Goal: Task Accomplishment & Management: Manage account settings

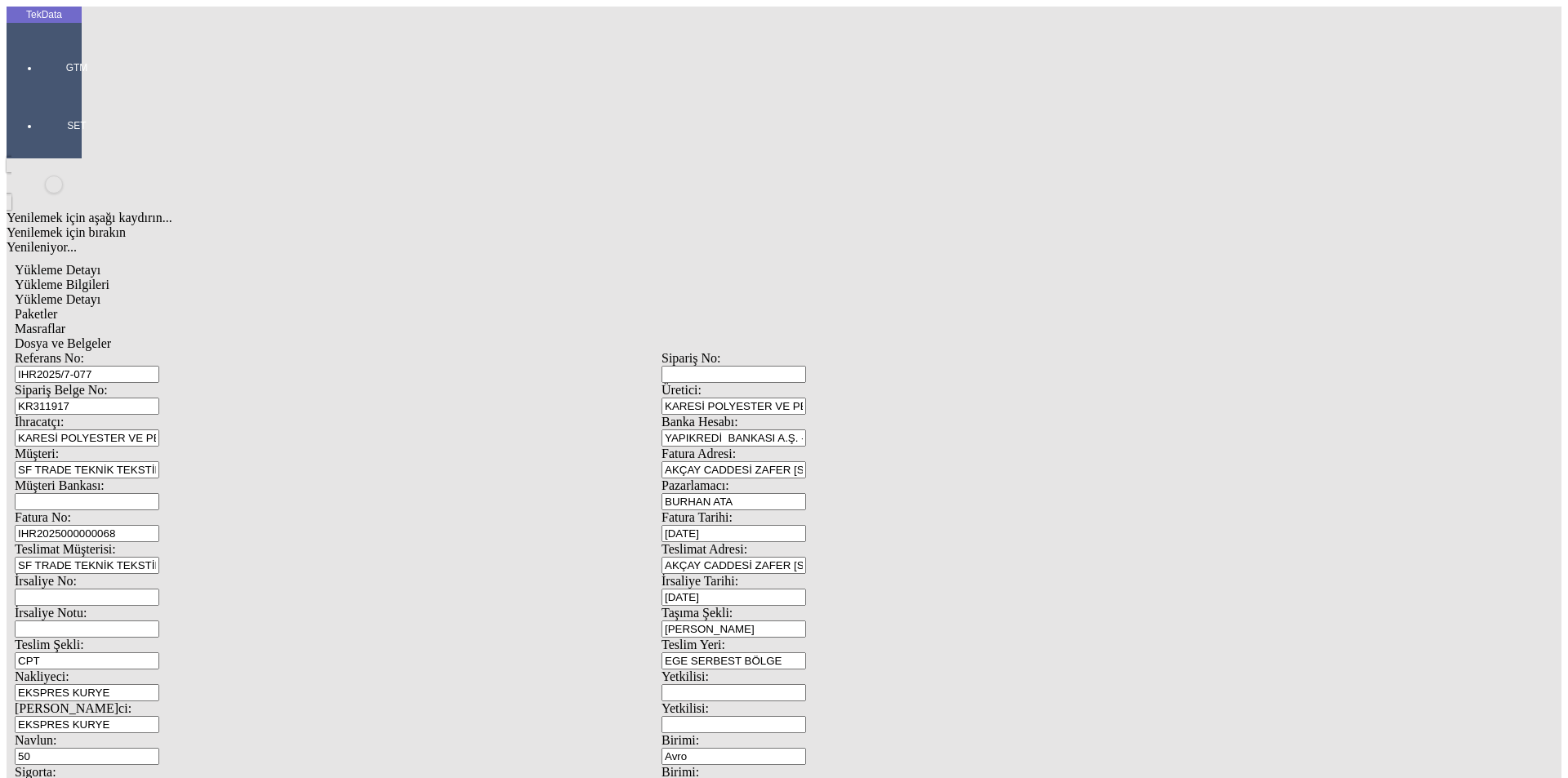
click at [110, 277] on span "Yükleme Bilgileri" at bounding box center [61, 284] width 94 height 14
click at [44, 91] on div at bounding box center [76, 91] width 75 height 0
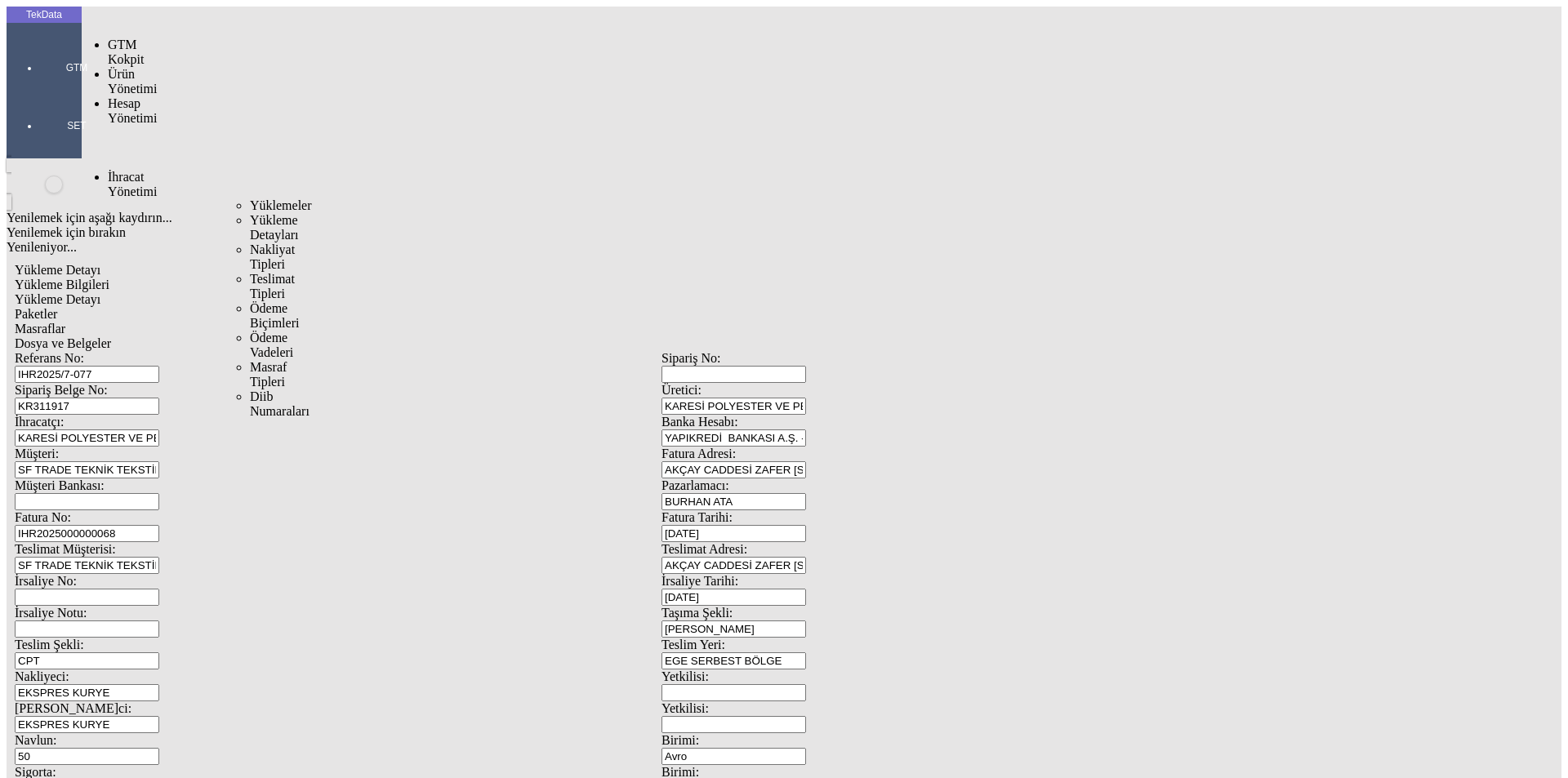
click at [122, 170] on span "İhracat Yönetimi" at bounding box center [132, 184] width 49 height 29
click at [250, 198] on div "Yüklemeler" at bounding box center [255, 205] width 10 height 14
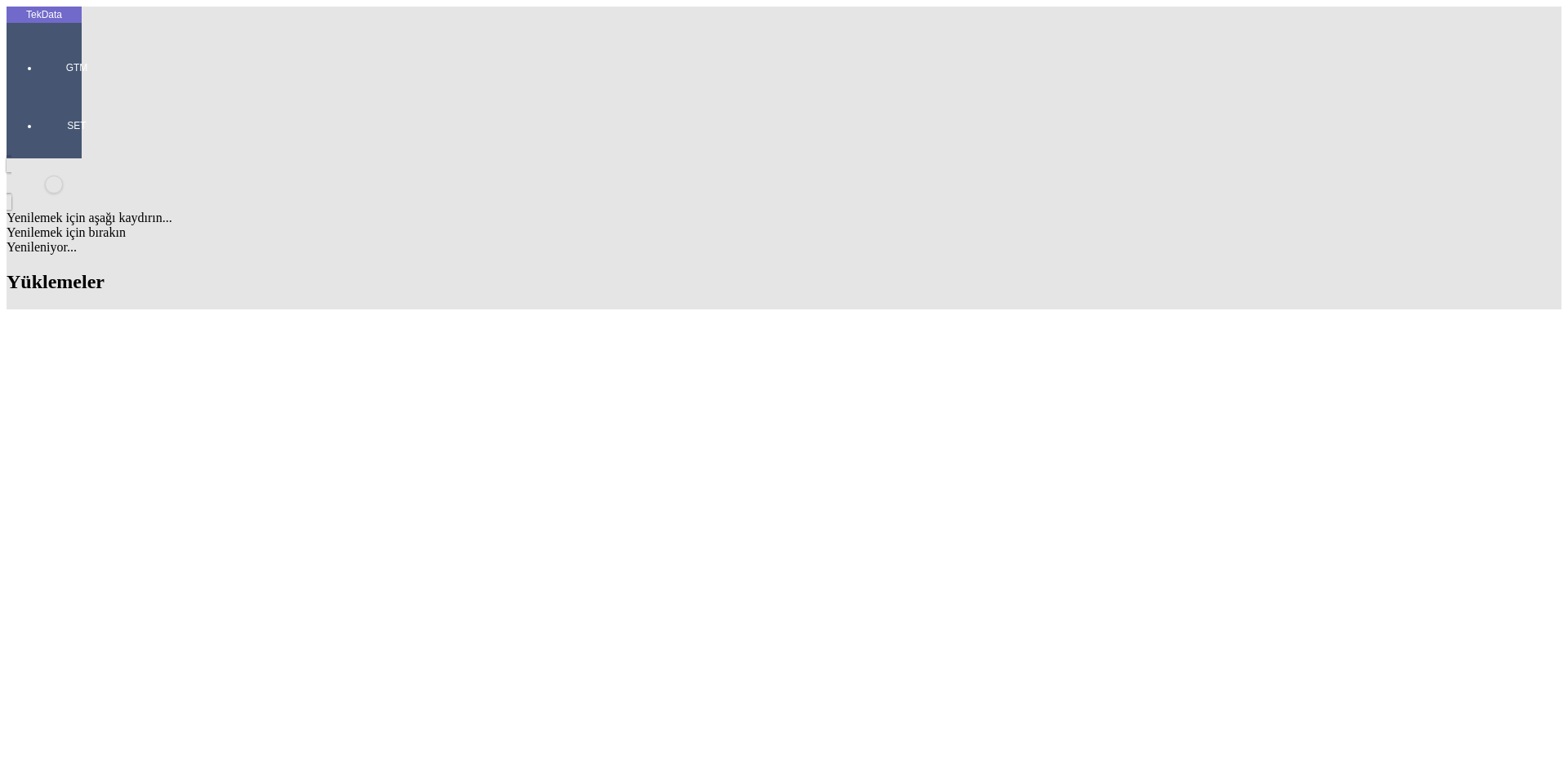
scroll to position [245, 0]
drag, startPoint x: 504, startPoint y: 418, endPoint x: 459, endPoint y: 415, distance: 45.1
copy td "GS066194"
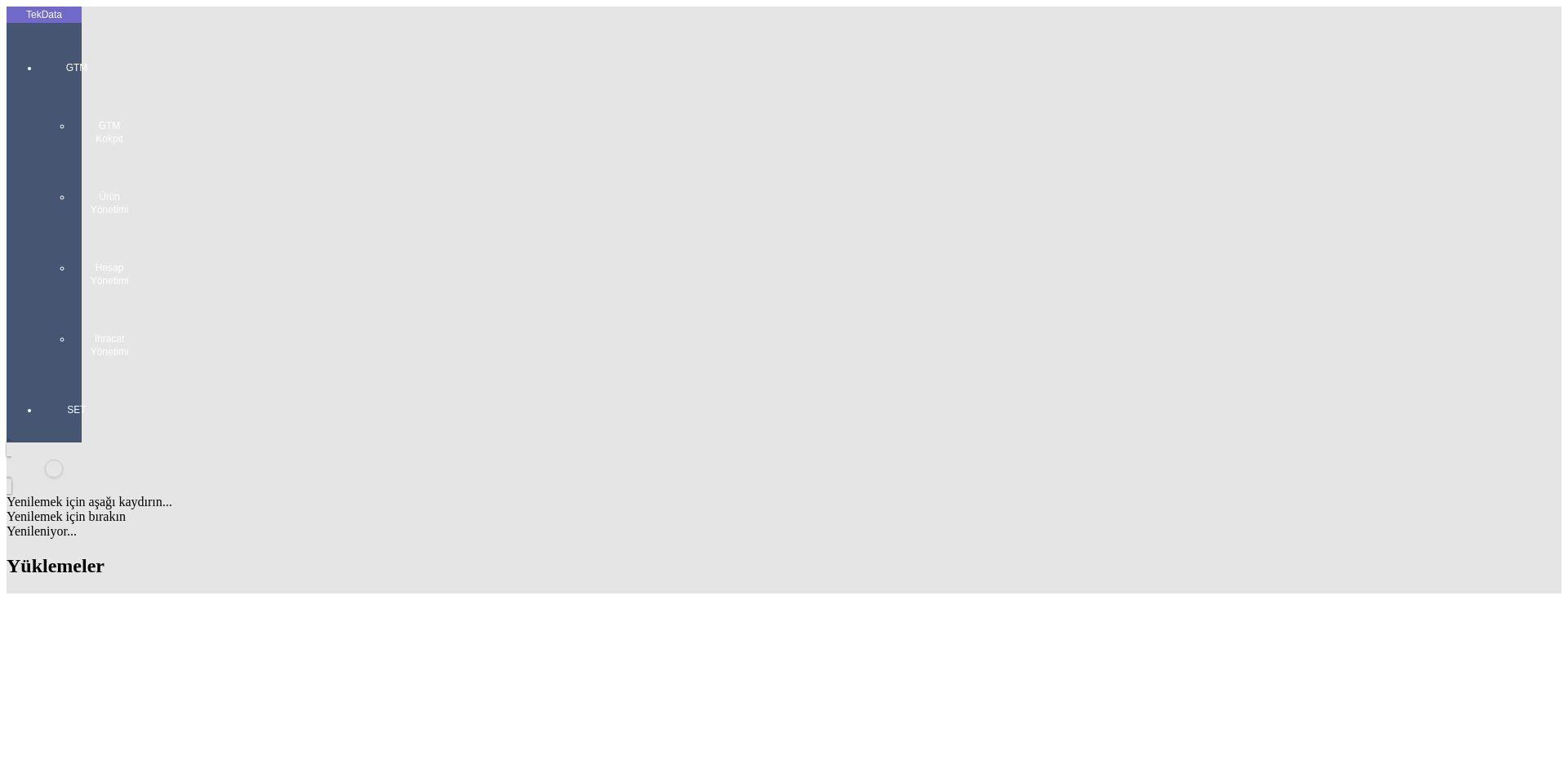
drag, startPoint x: 561, startPoint y: 434, endPoint x: 457, endPoint y: 438, distance: 104.1
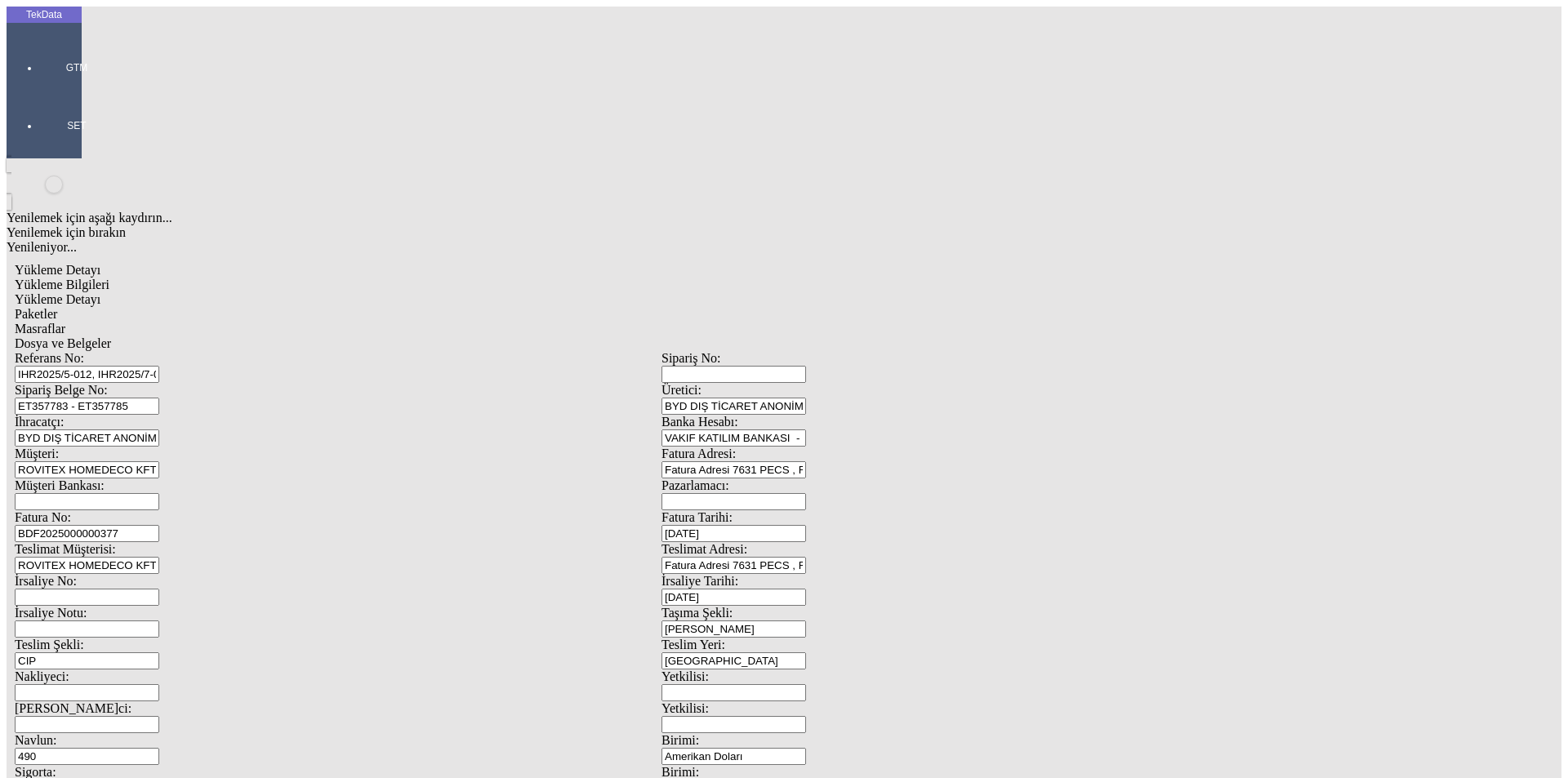
drag, startPoint x: 233, startPoint y: 527, endPoint x: 209, endPoint y: 524, distance: 24.2
click at [209, 766] on div "Sigorta: 5" at bounding box center [337, 781] width 647 height 31
type input "7.61"
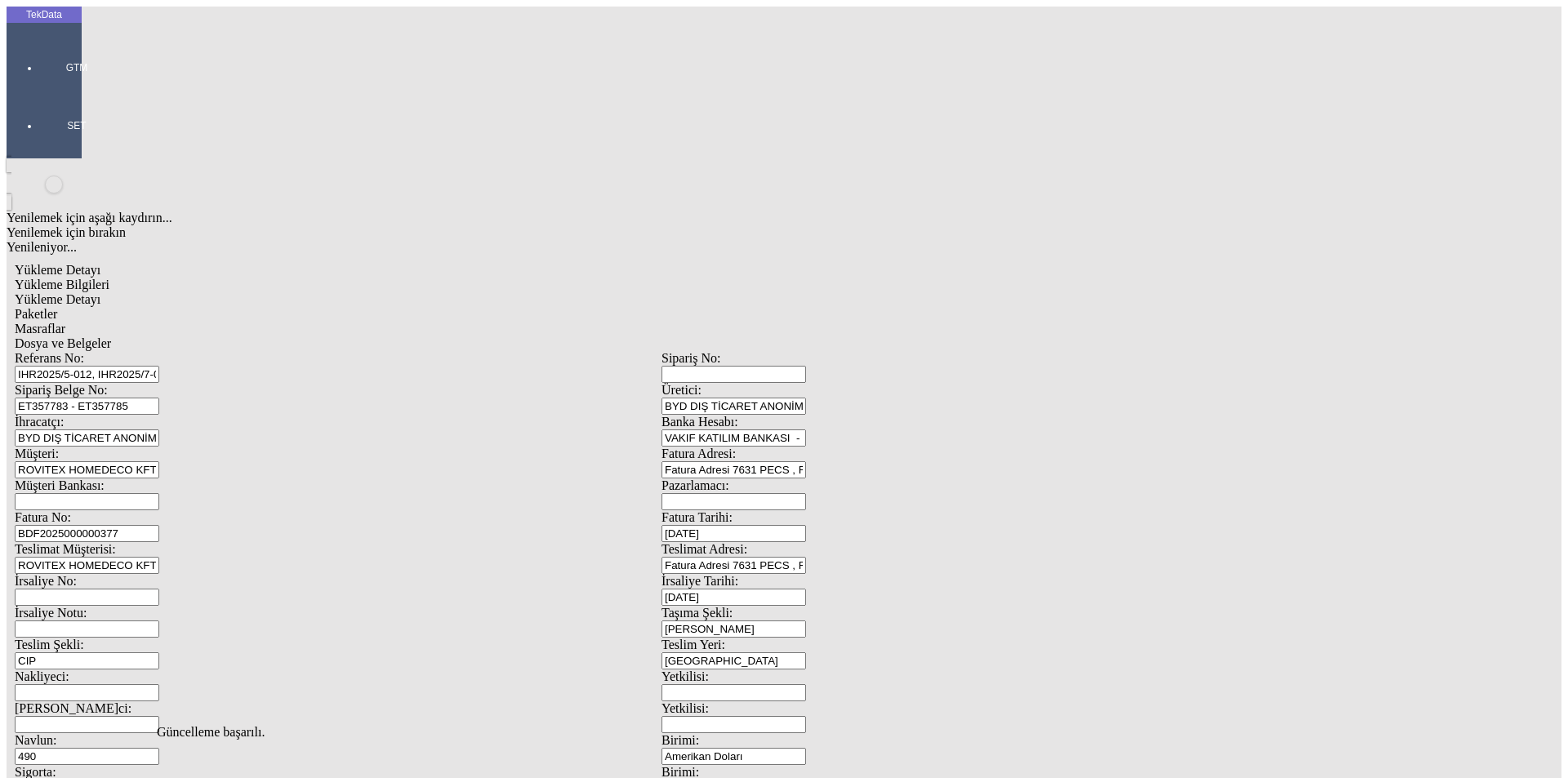
scroll to position [0, 0]
click at [112, 337] on span "Dosya ve Belgeler" at bounding box center [62, 343] width 96 height 14
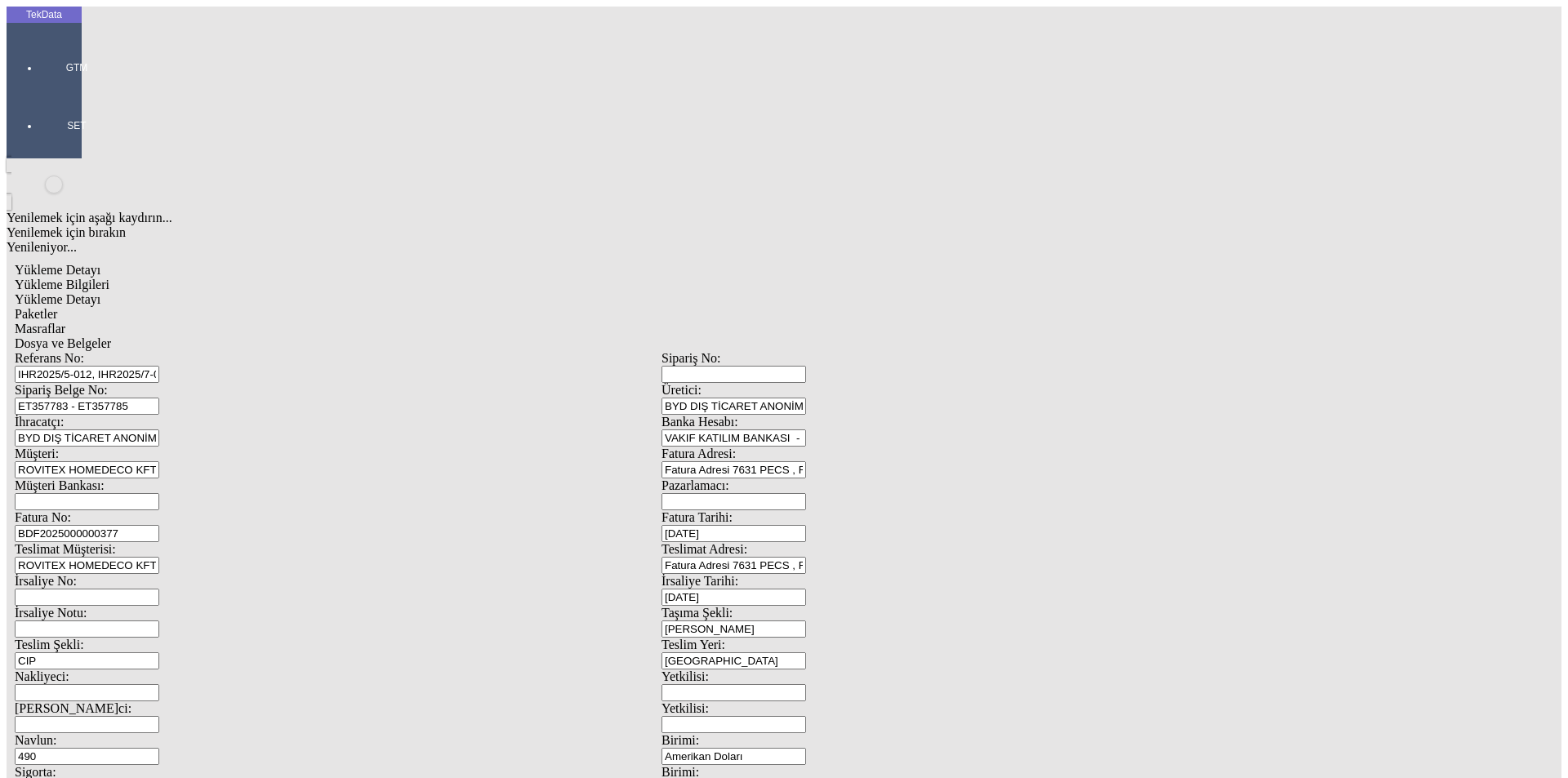
click at [112, 337] on span "Dosya ve Belgeler" at bounding box center [62, 343] width 96 height 14
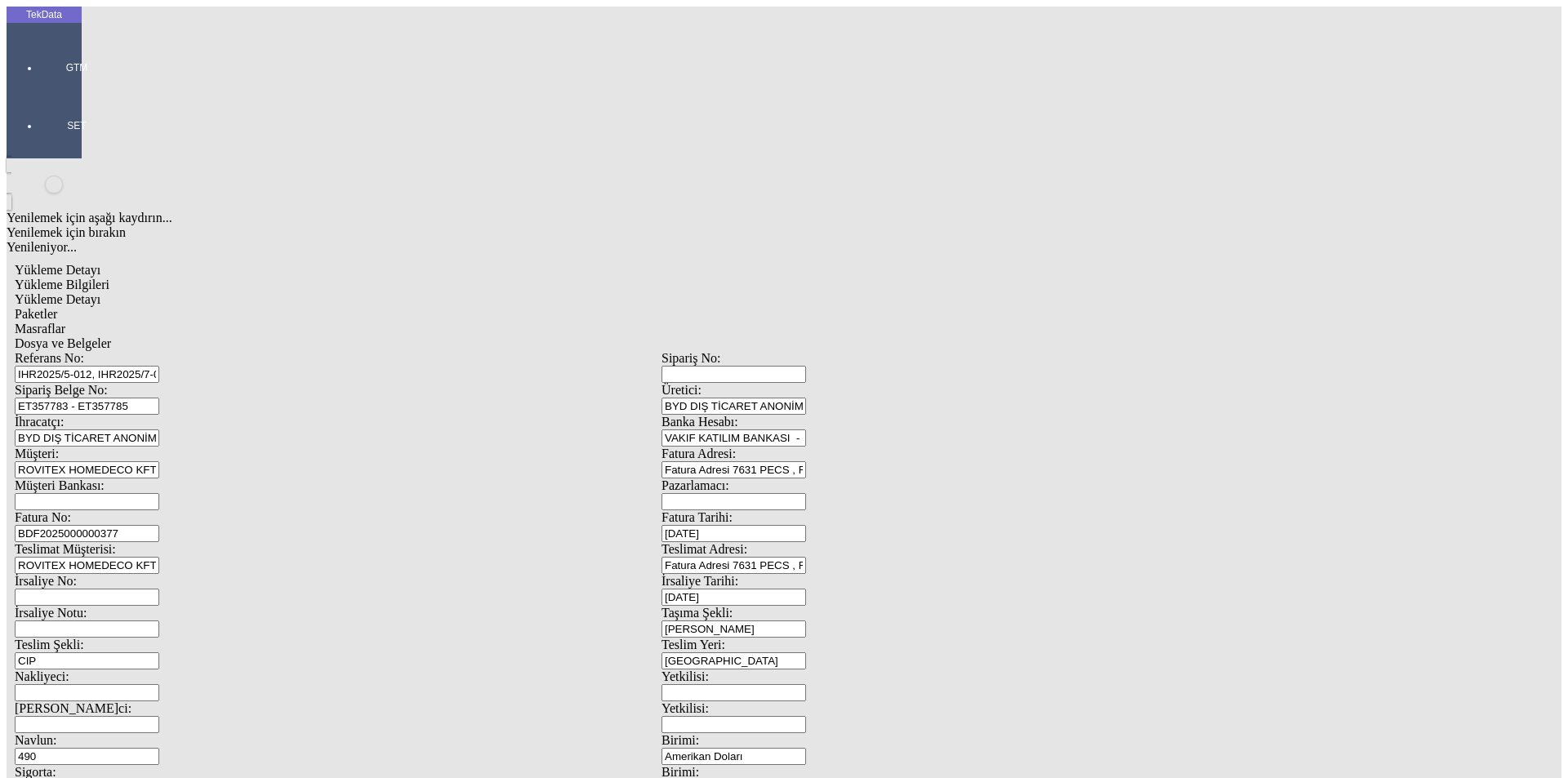
click at [110, 277] on span "Yükleme Bilgileri" at bounding box center [61, 284] width 94 height 14
drag, startPoint x: 339, startPoint y: 147, endPoint x: 24, endPoint y: 151, distance: 315.0
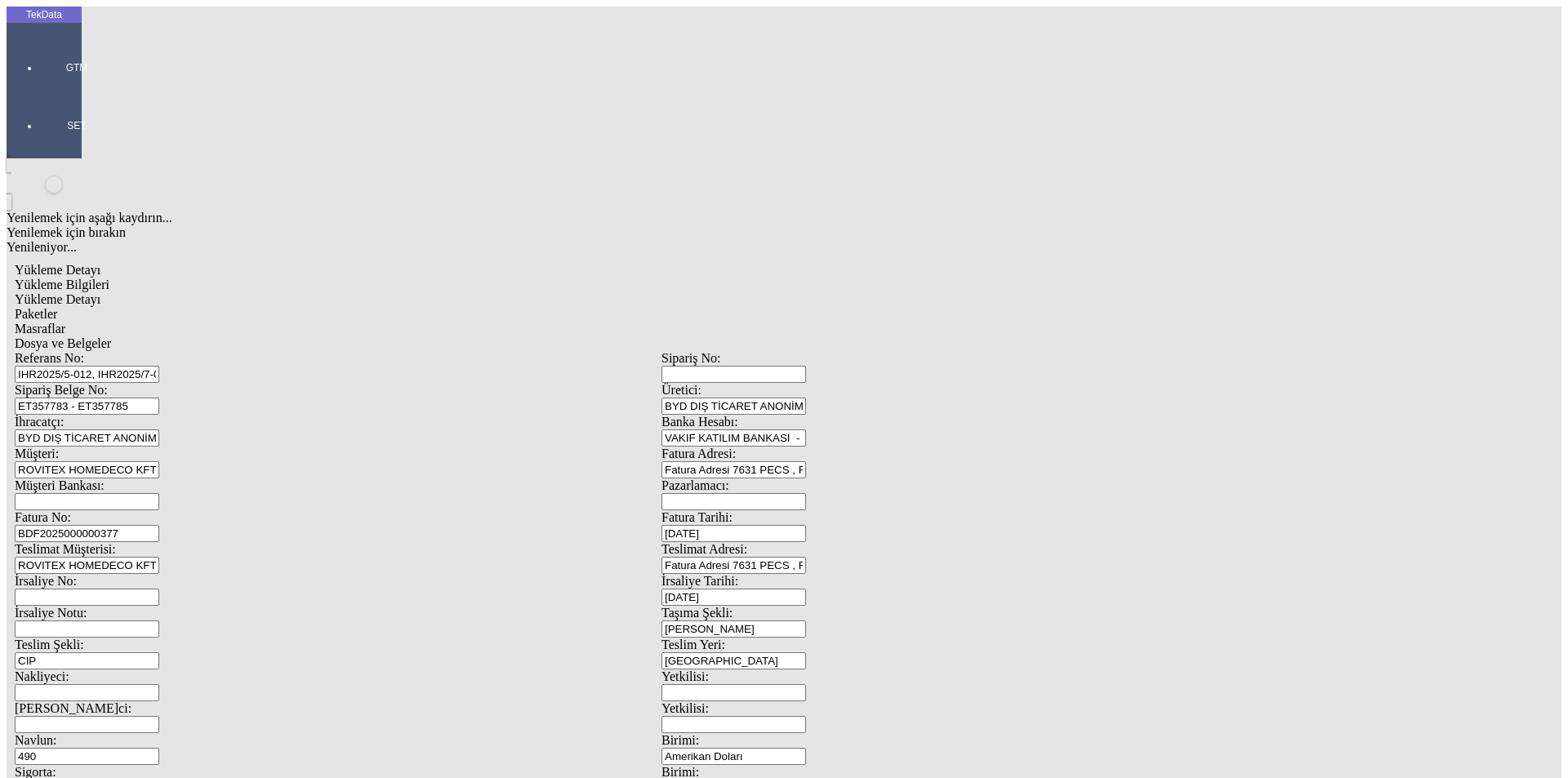
paste input "SALI"
type input "SALI"
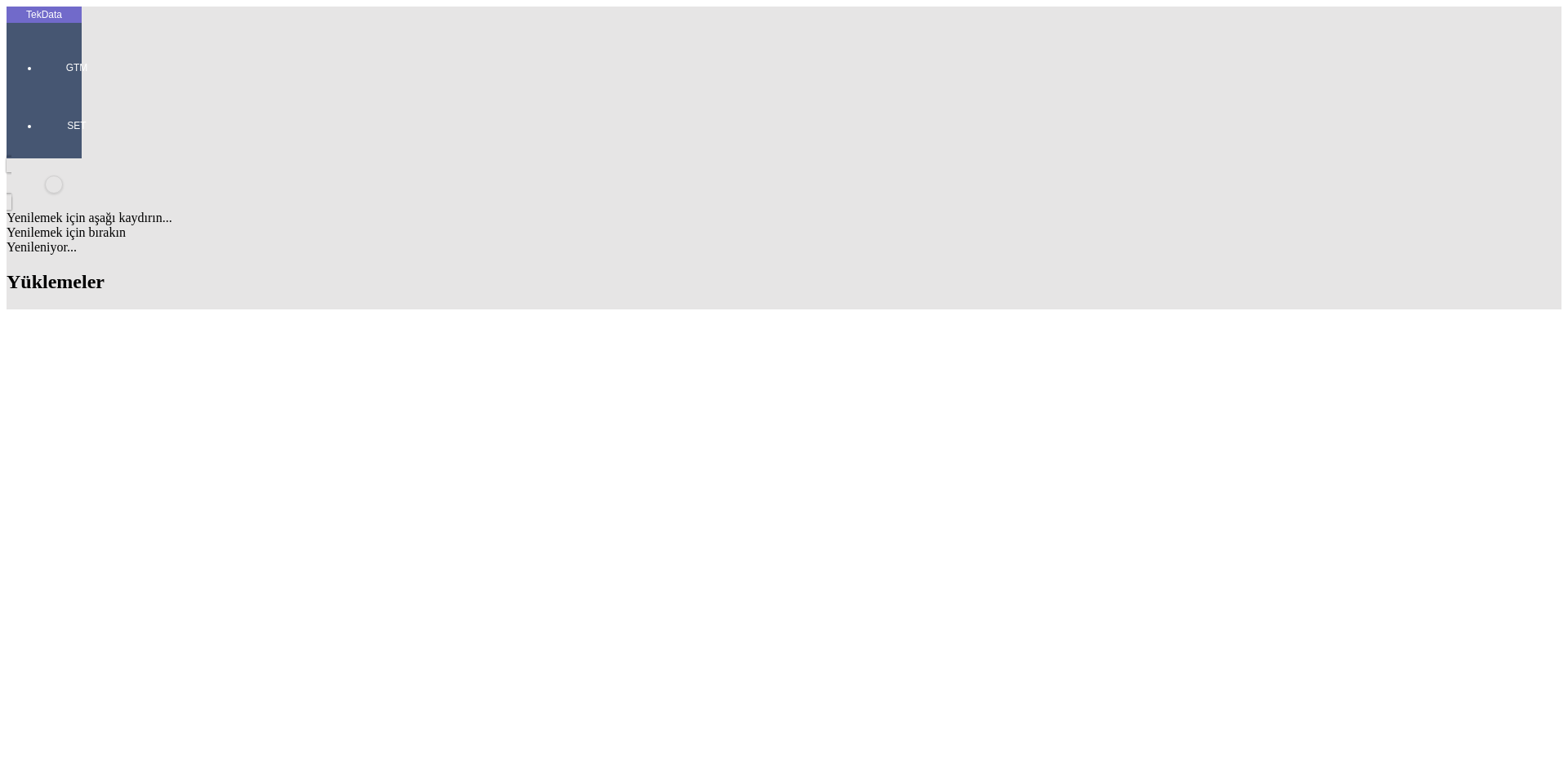
scroll to position [327, 0]
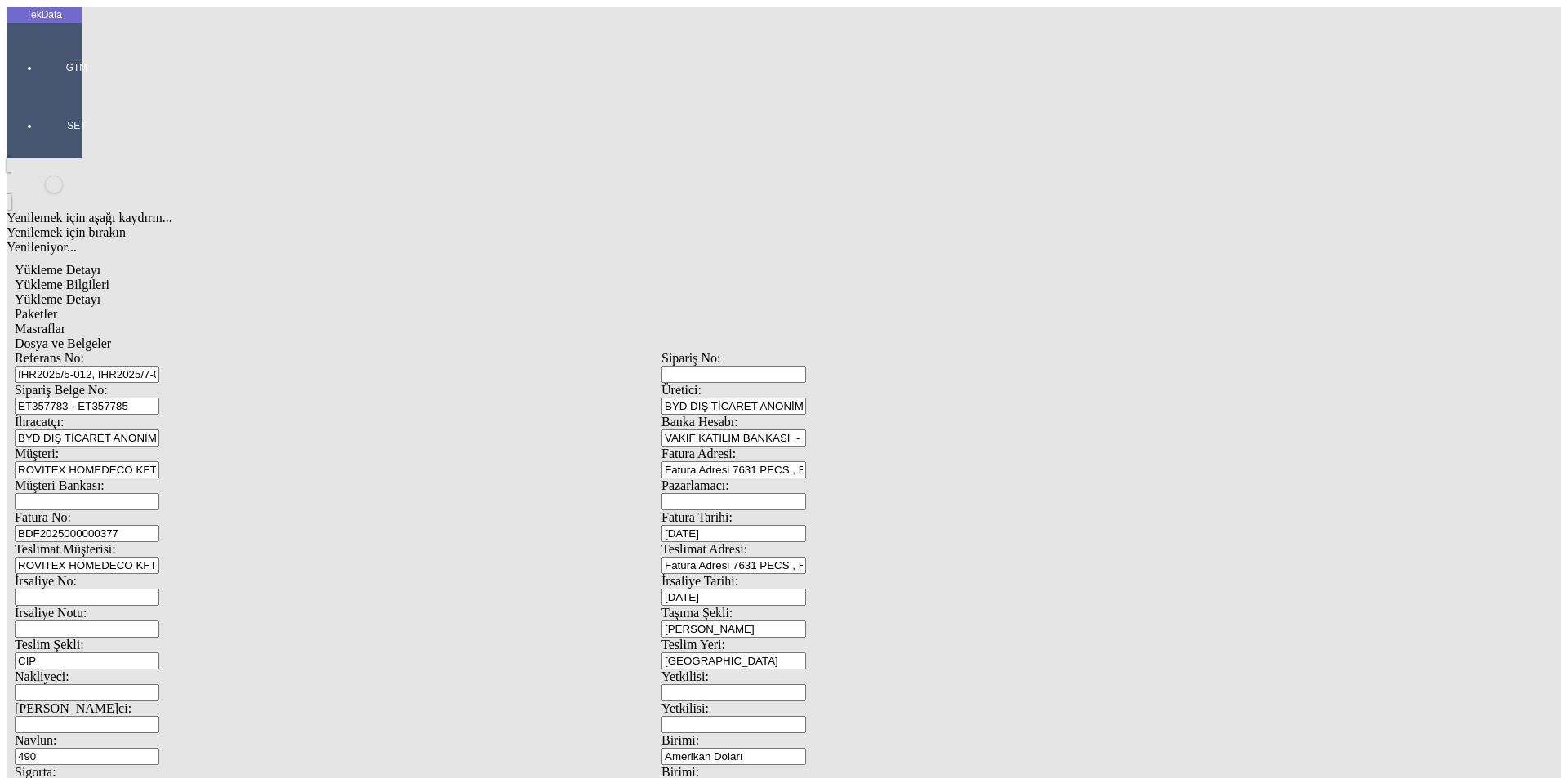
drag, startPoint x: 356, startPoint y: 150, endPoint x: 69, endPoint y: 140, distance: 287.2
click at [69, 140] on div "TekData GTM SET Yenilemek için aşağı kaydırın... Yenilemek için bırakın Yenilen…" at bounding box center [662, 646] width 1310 height 1280
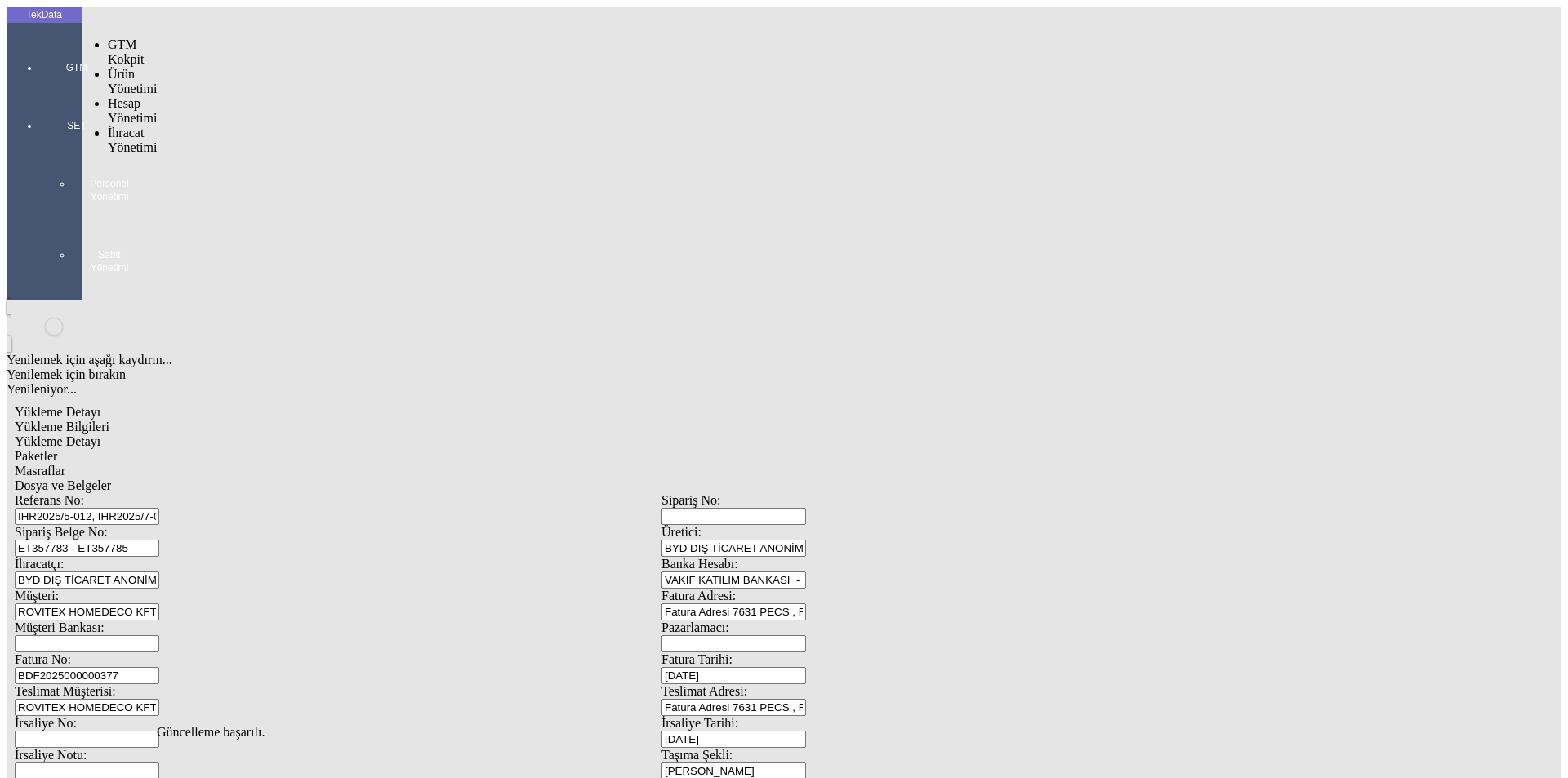
click at [61, 91] on div at bounding box center [76, 91] width 75 height 0
click at [123, 170] on span "İhracat Yönetimi" at bounding box center [132, 184] width 49 height 29
click at [250, 198] on span "Yüklemeler" at bounding box center [280, 205] width 62 height 14
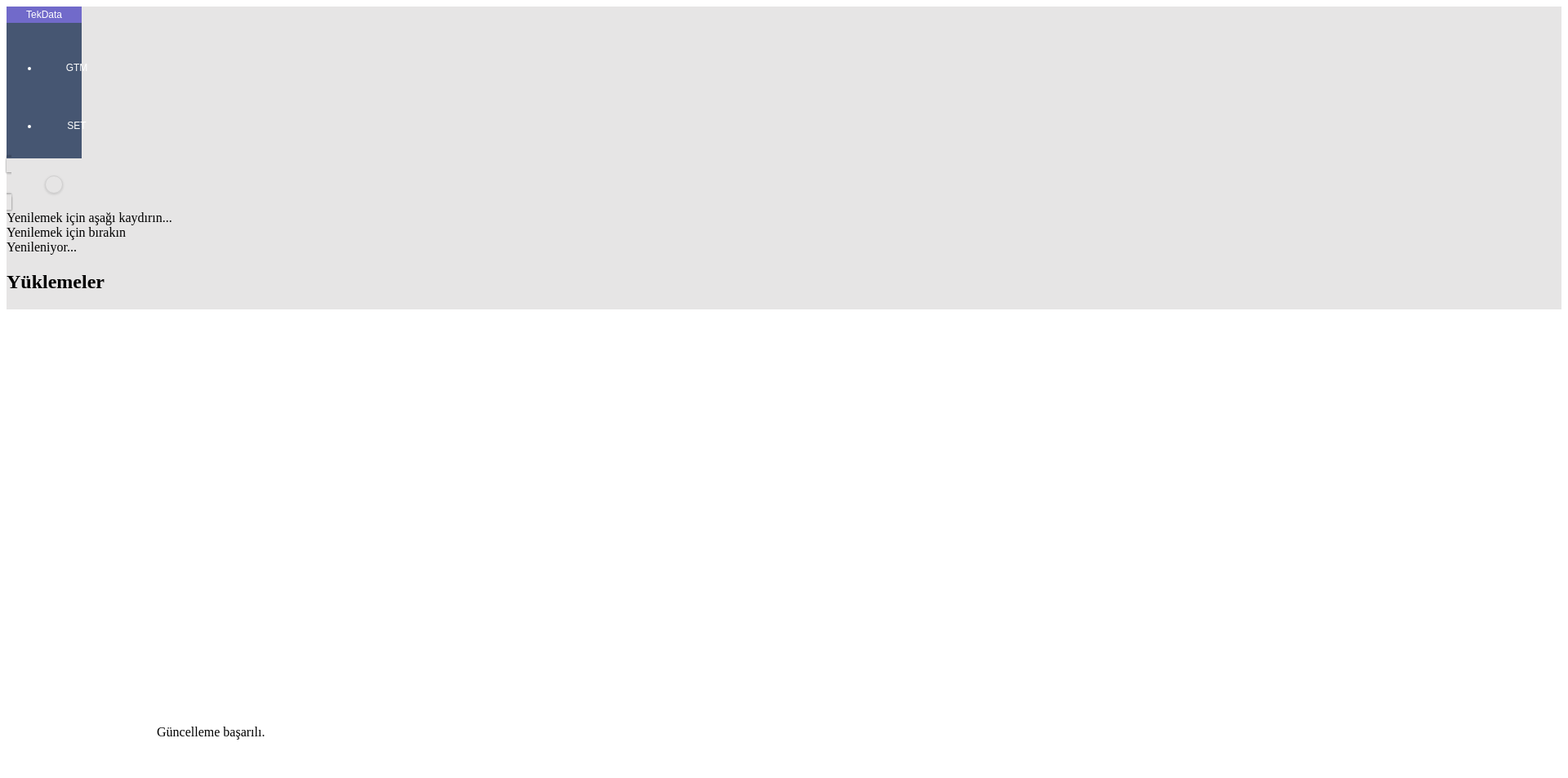
scroll to position [327, 0]
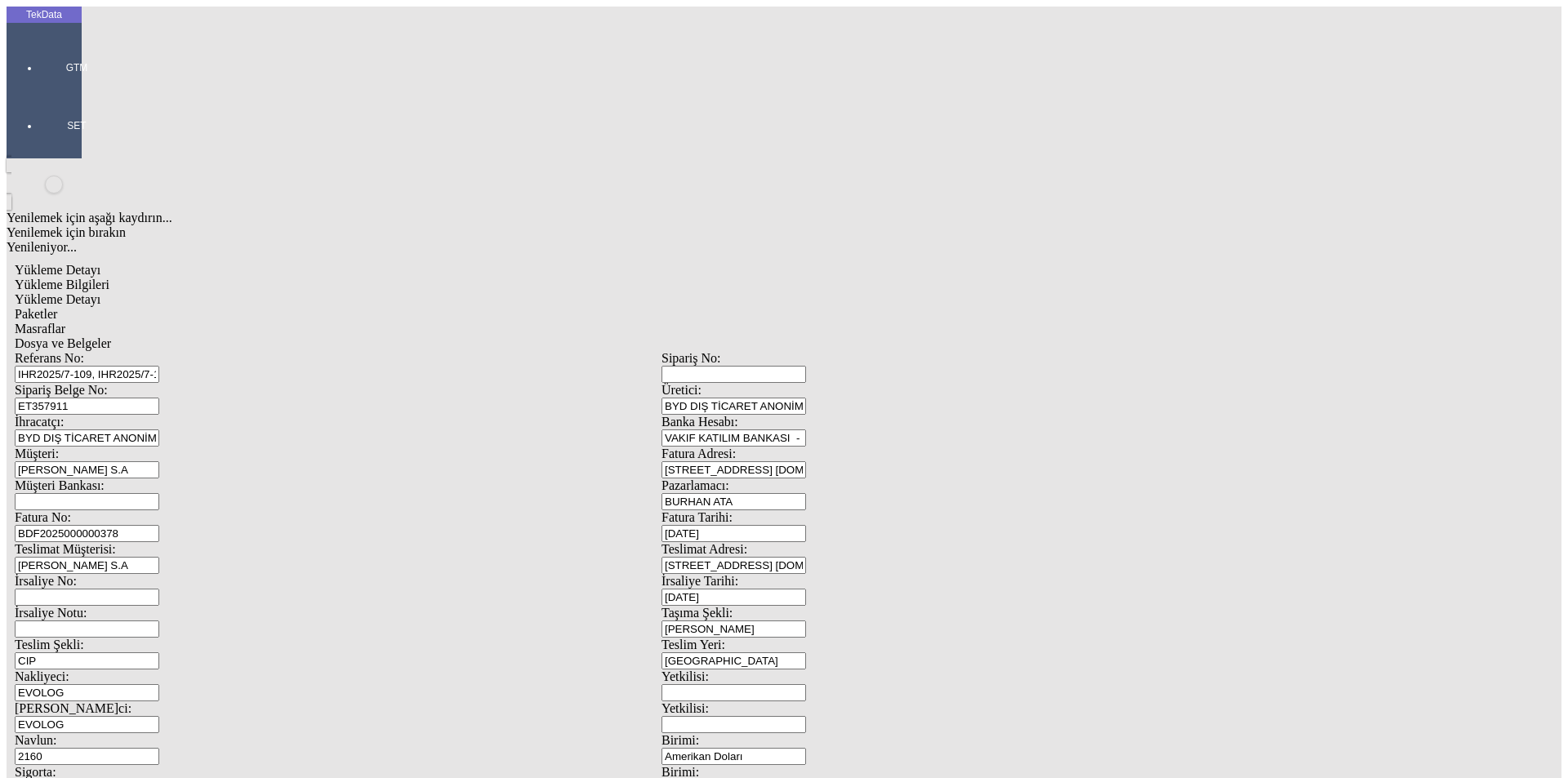
click at [117, 766] on div "Sigorta: 15" at bounding box center [337, 781] width 647 height 31
type input "13.4"
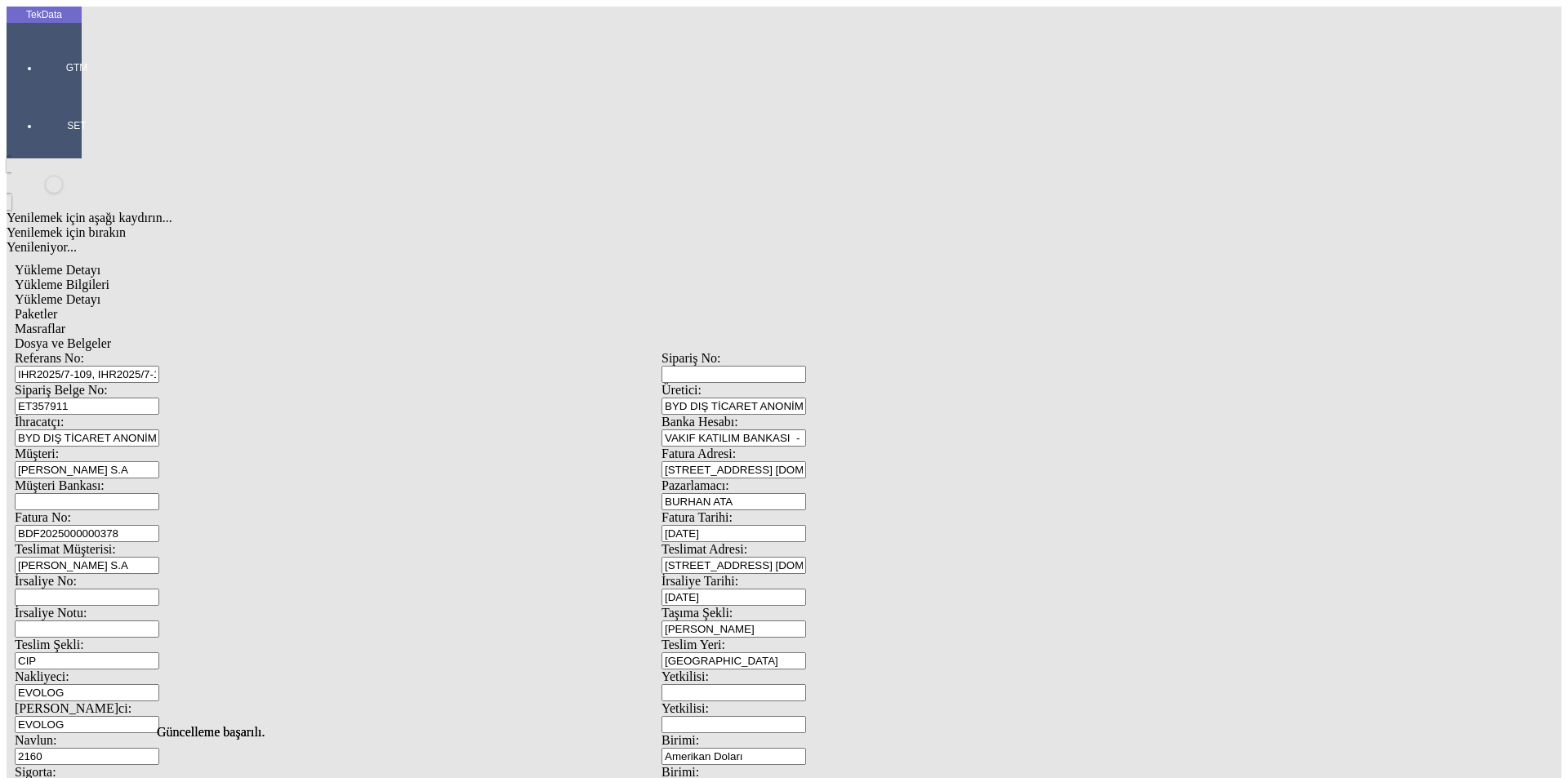
click at [112, 337] on span "Dosya ve Belgeler" at bounding box center [62, 343] width 96 height 14
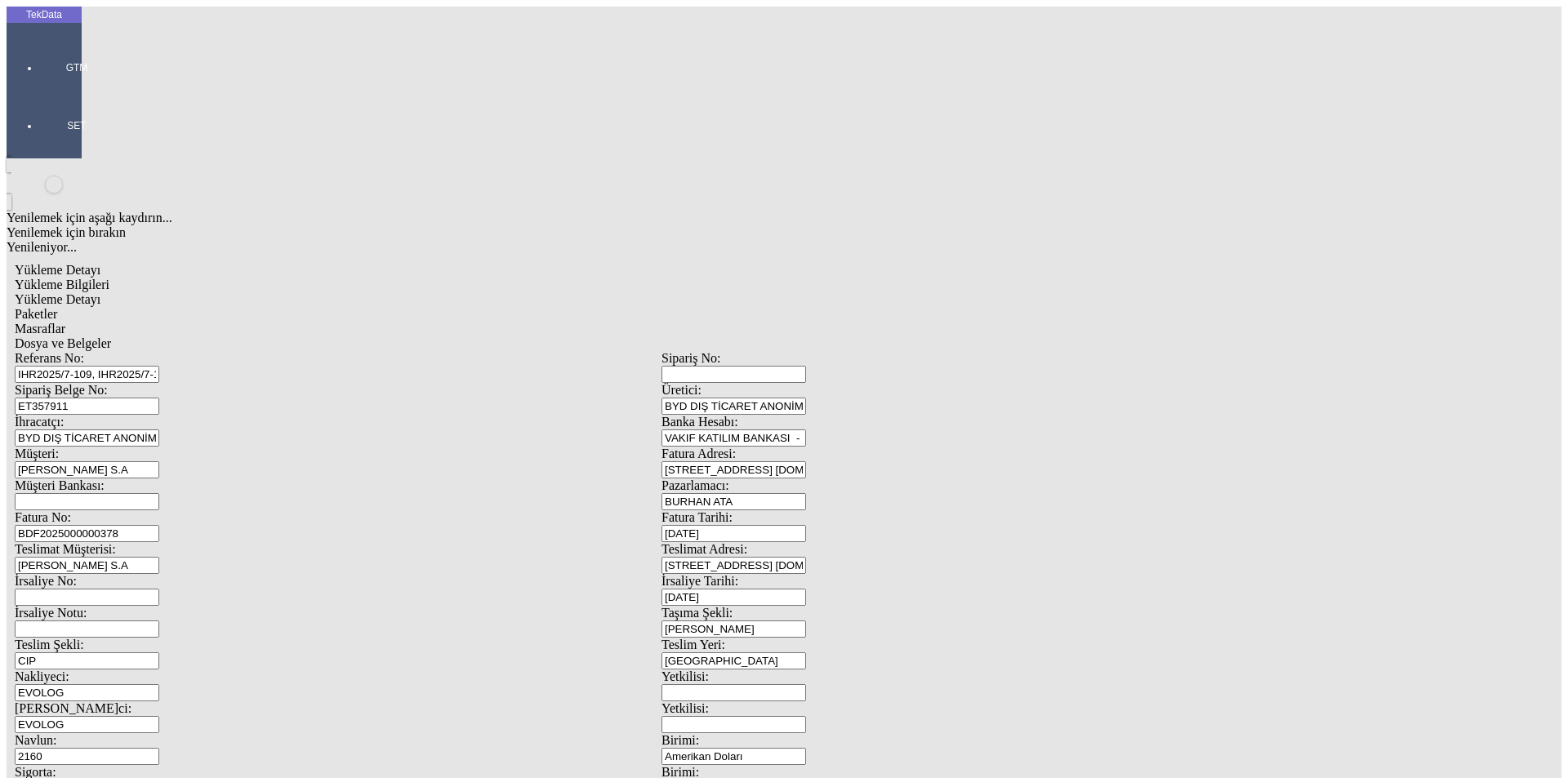
click at [112, 337] on span "Dosya ve Belgeler" at bounding box center [62, 343] width 96 height 14
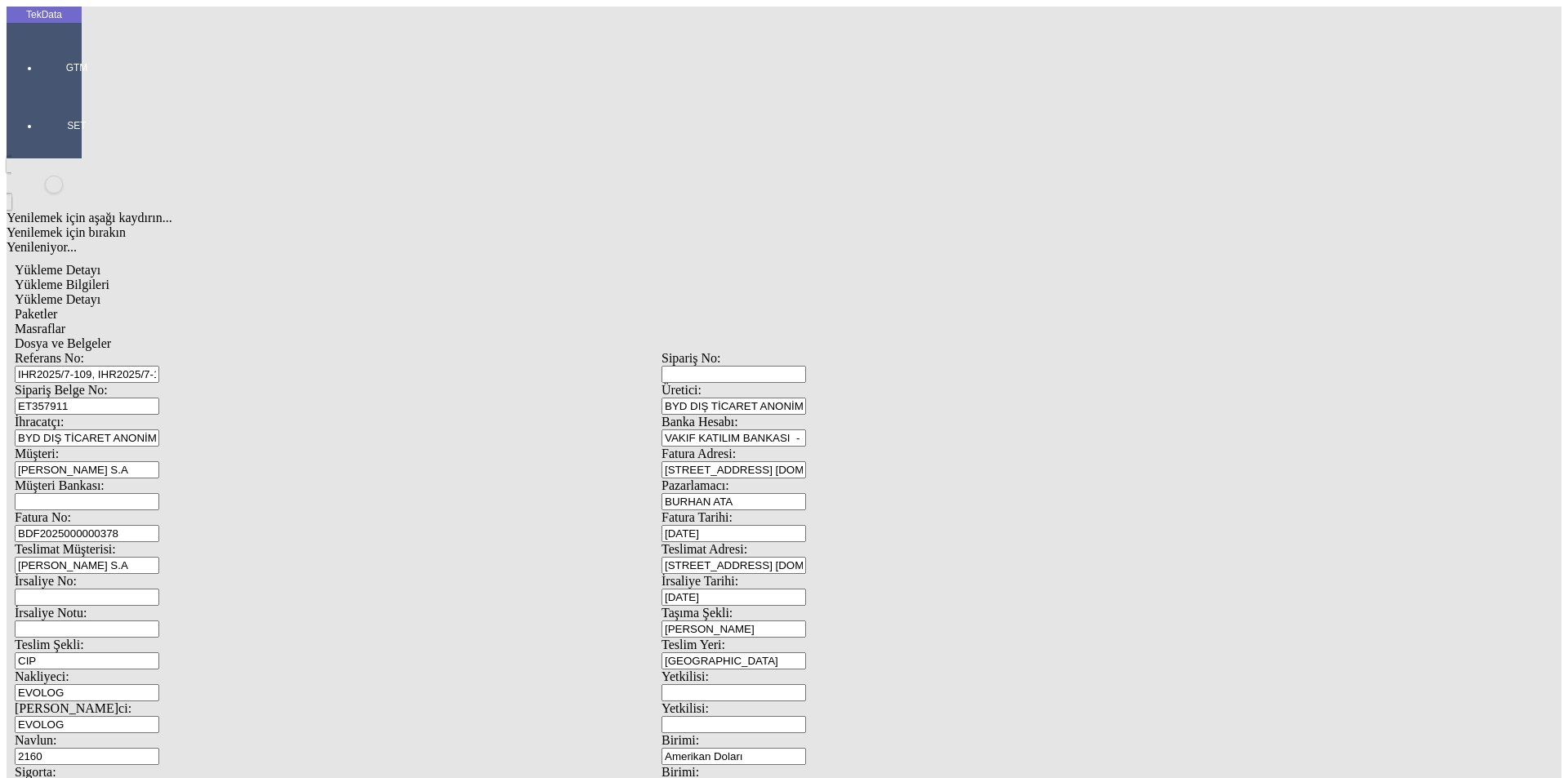
click at [110, 277] on span "Yükleme Bilgileri" at bounding box center [61, 284] width 94 height 14
click at [159, 398] on input "ET357911" at bounding box center [87, 406] width 145 height 17
drag, startPoint x: 275, startPoint y: 145, endPoint x: 142, endPoint y: 145, distance: 133.0
click at [142, 383] on div "Sipariş Belge No: ET357911" at bounding box center [337, 399] width 647 height 31
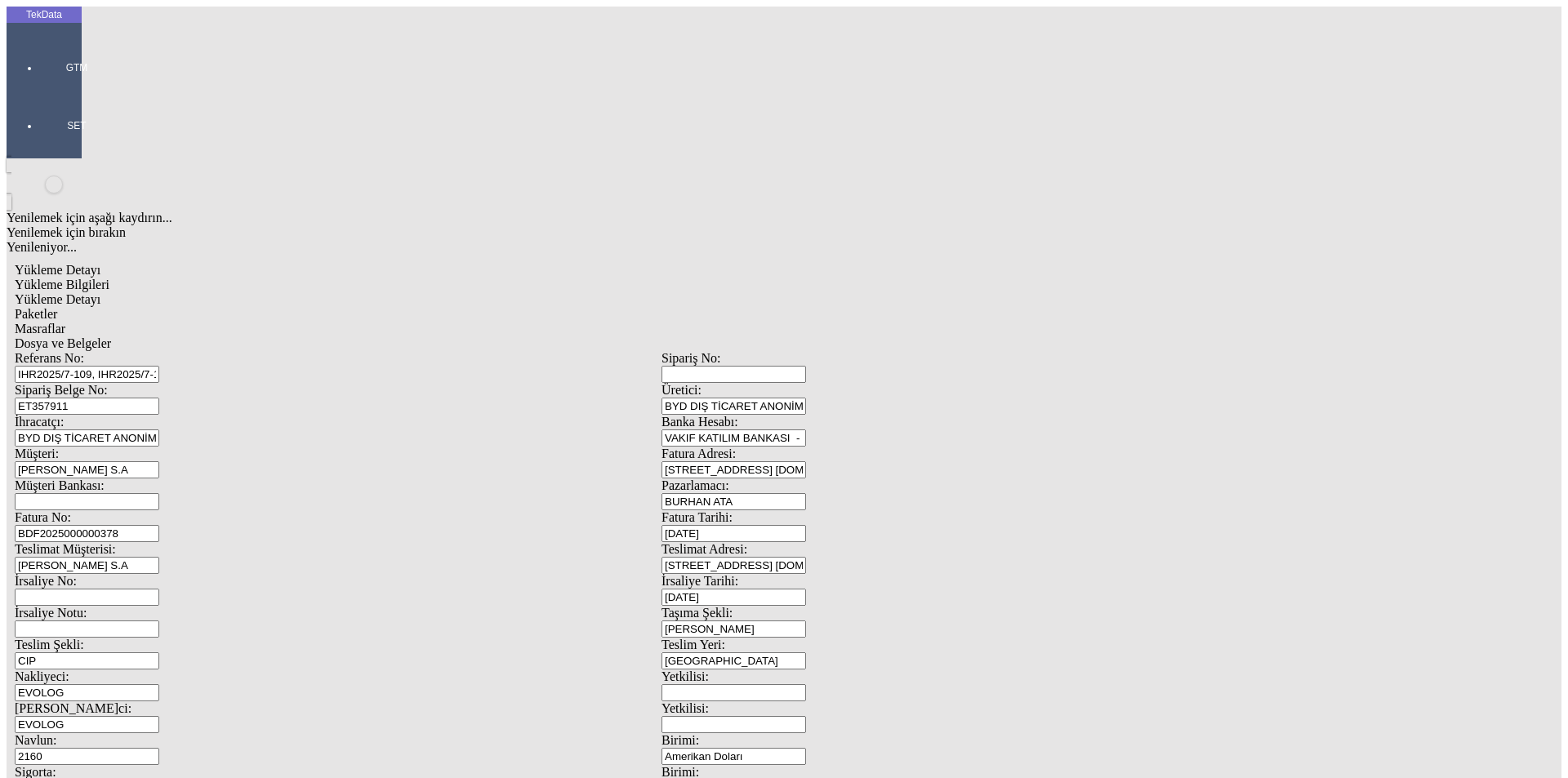
scroll to position [140, 0]
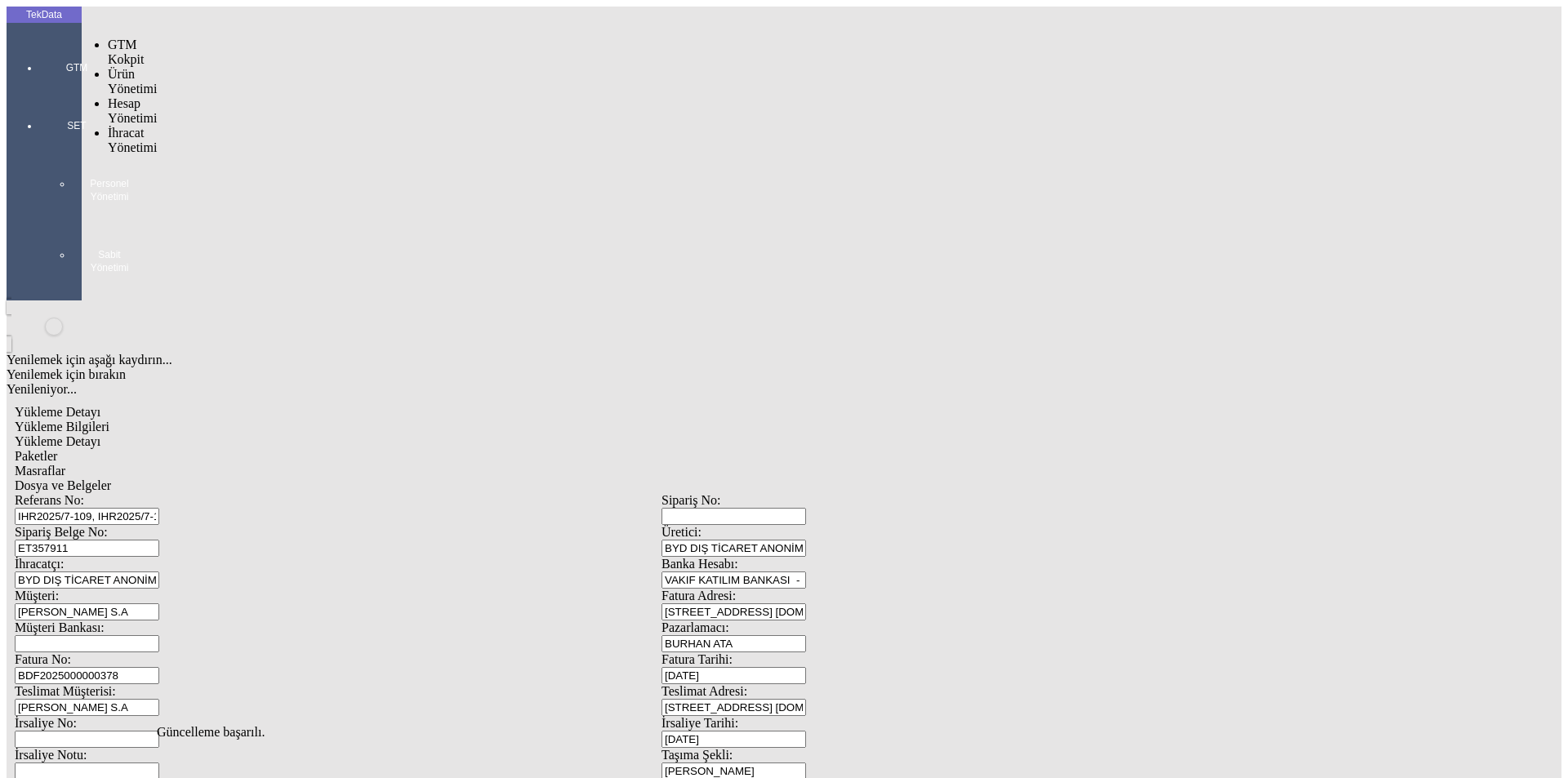
click at [39, 91] on div at bounding box center [76, 91] width 75 height 0
drag, startPoint x: 134, startPoint y: 97, endPoint x: 172, endPoint y: 100, distance: 38.1
click at [134, 170] on span "İhracat Yönetimi" at bounding box center [132, 184] width 49 height 29
click at [250, 198] on span "Yüklemeler" at bounding box center [280, 205] width 62 height 14
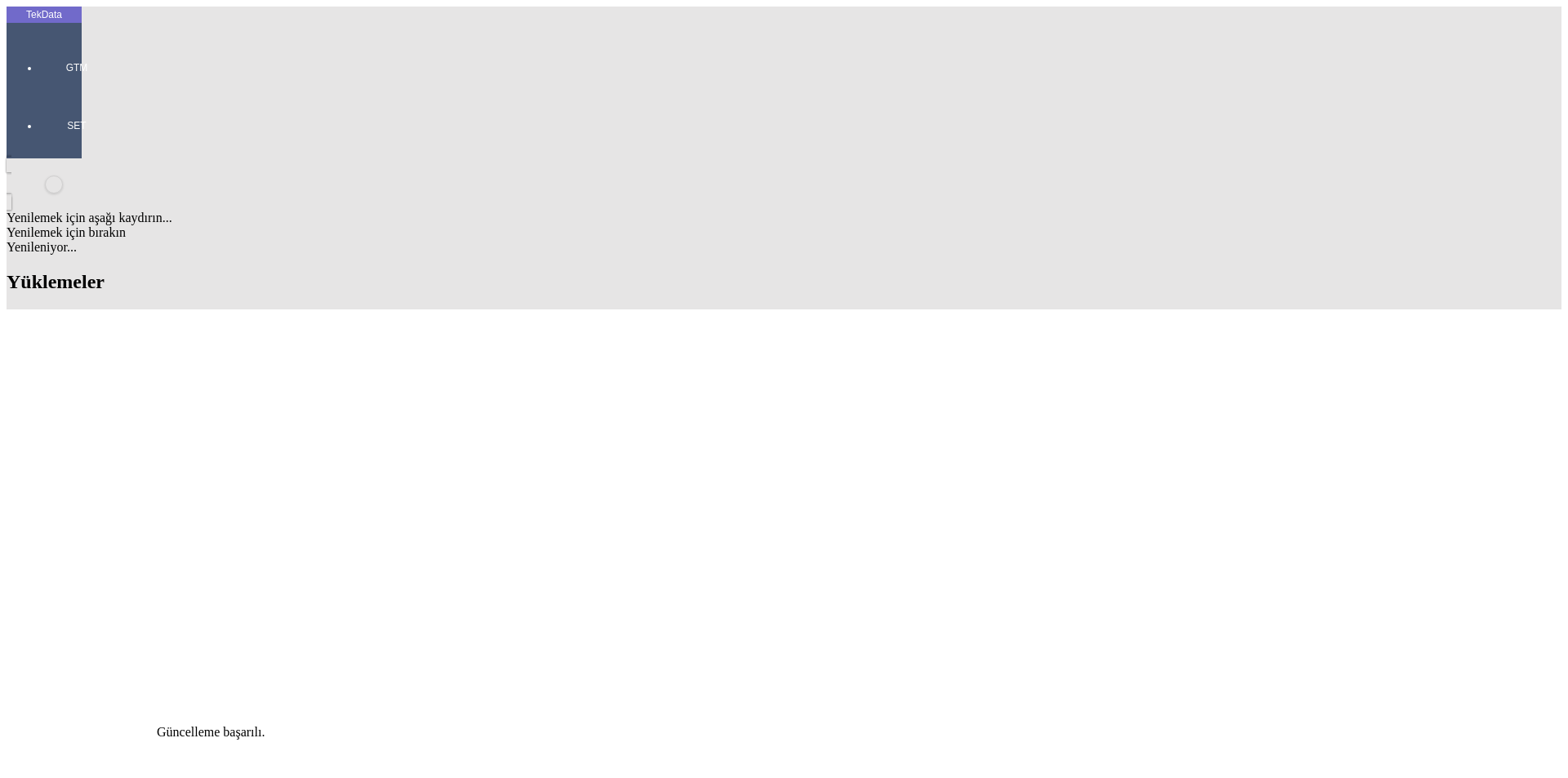
scroll to position [408, 0]
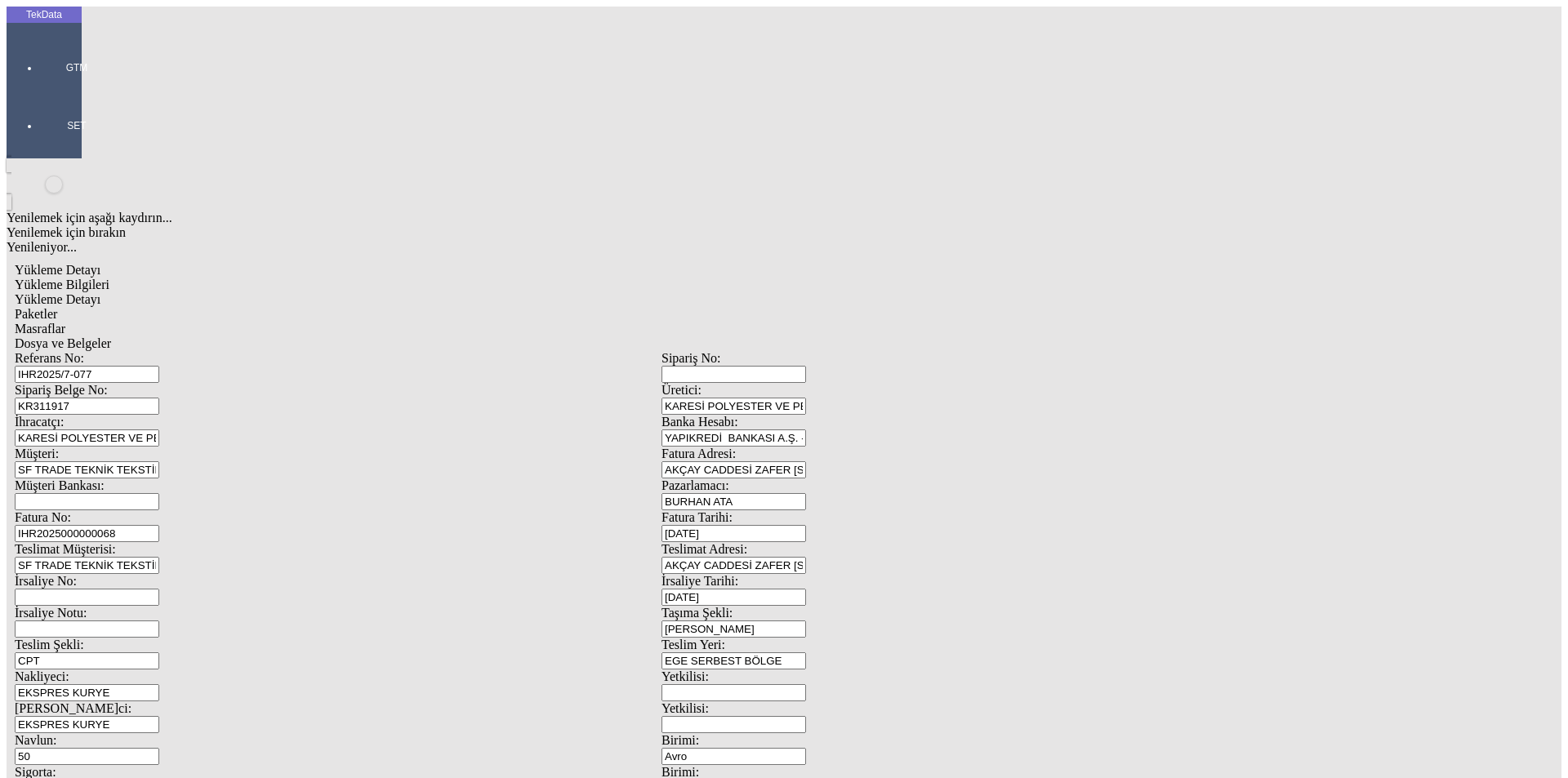
drag, startPoint x: 275, startPoint y: 498, endPoint x: 189, endPoint y: 478, distance: 88.3
click at [195, 733] on div "Navlun: 50" at bounding box center [337, 748] width 647 height 31
type input "70"
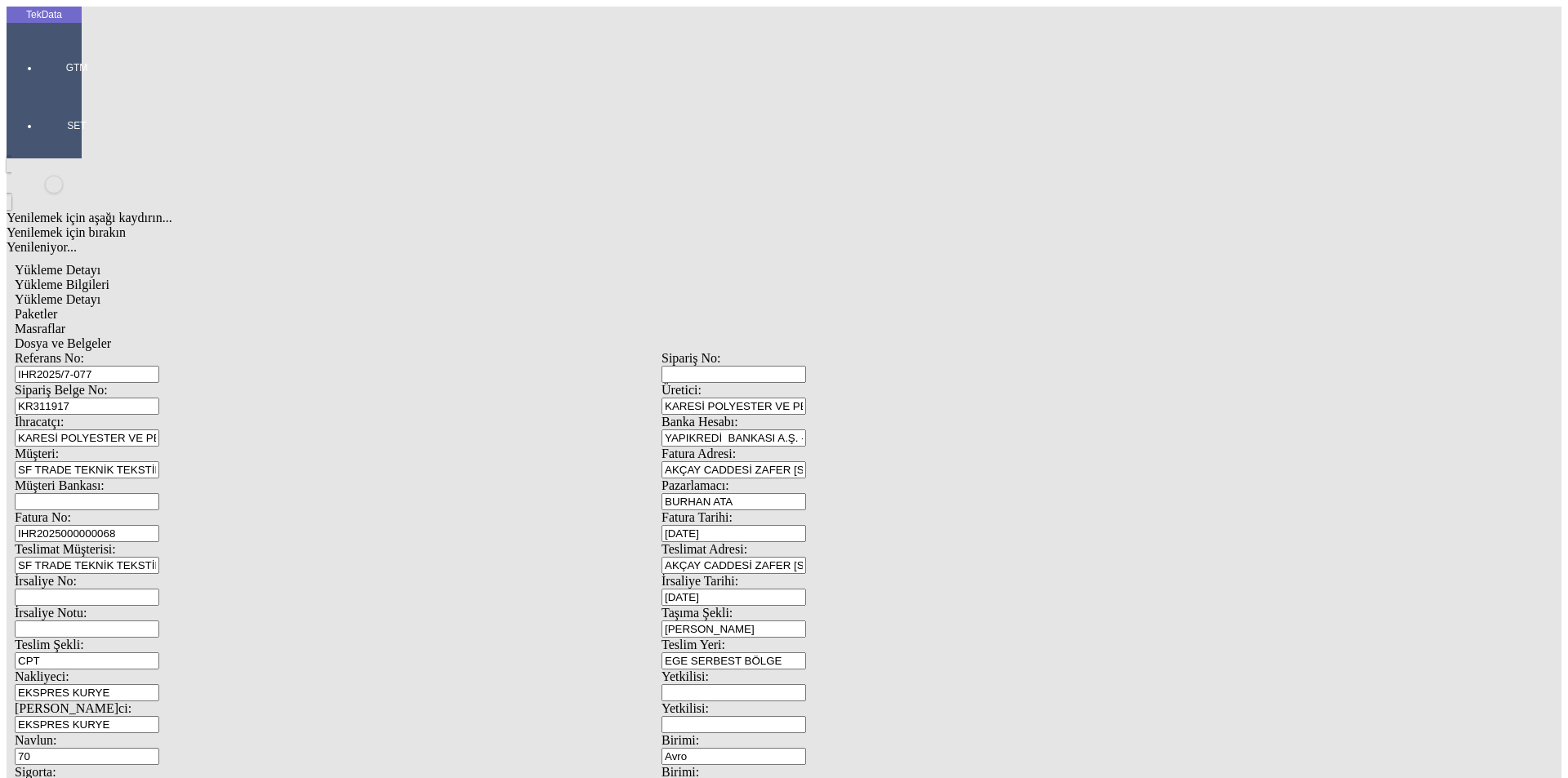
scroll to position [0, 0]
click at [112, 337] on span "Dosya ve Belgeler" at bounding box center [62, 343] width 96 height 14
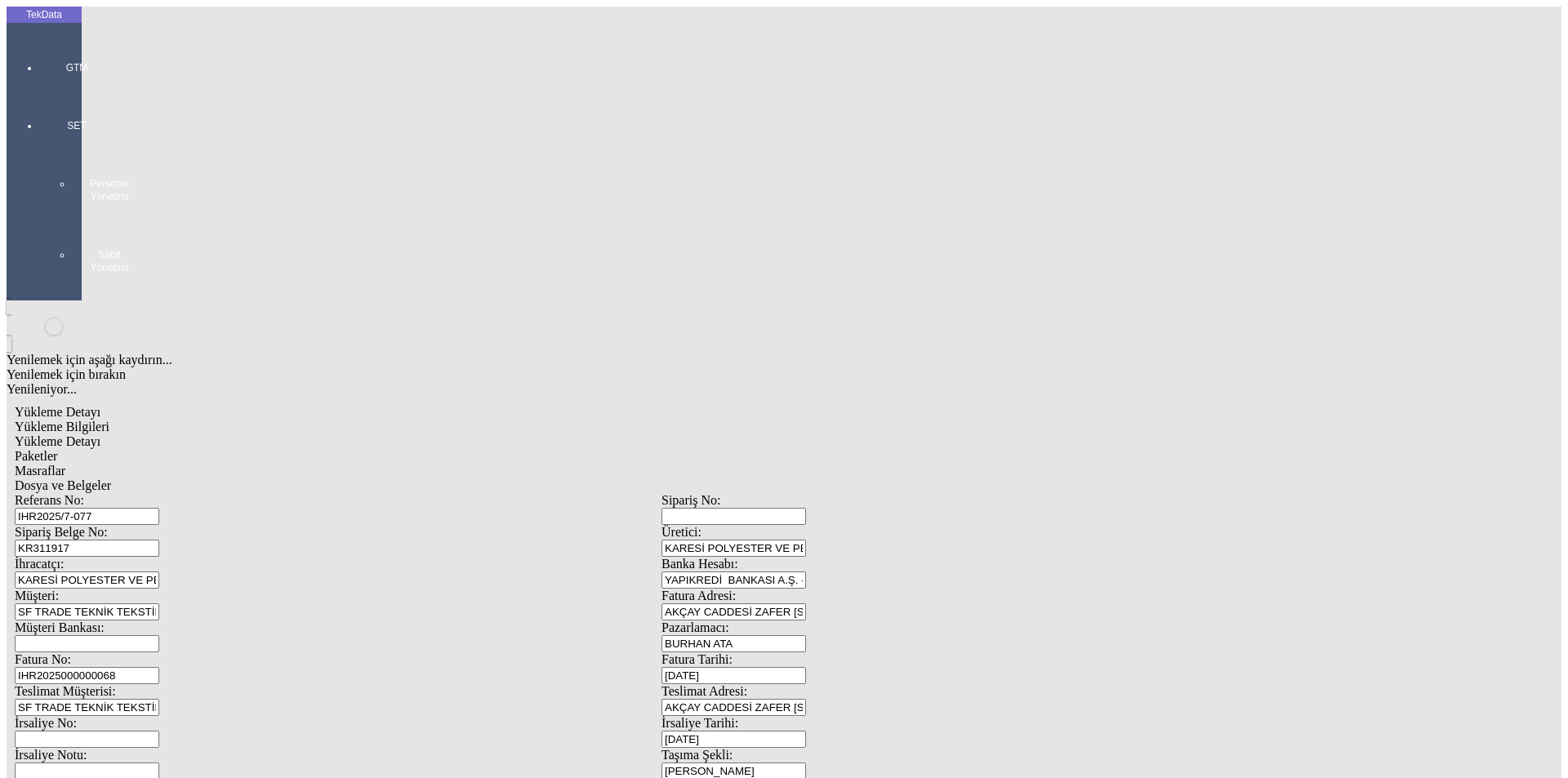
click at [112, 479] on span "Dosya ve Belgeler" at bounding box center [62, 485] width 96 height 14
click at [110, 420] on span "Yükleme Bilgileri" at bounding box center [61, 426] width 94 height 14
click at [100, 435] on span "Yükleme Detayı" at bounding box center [57, 441] width 86 height 14
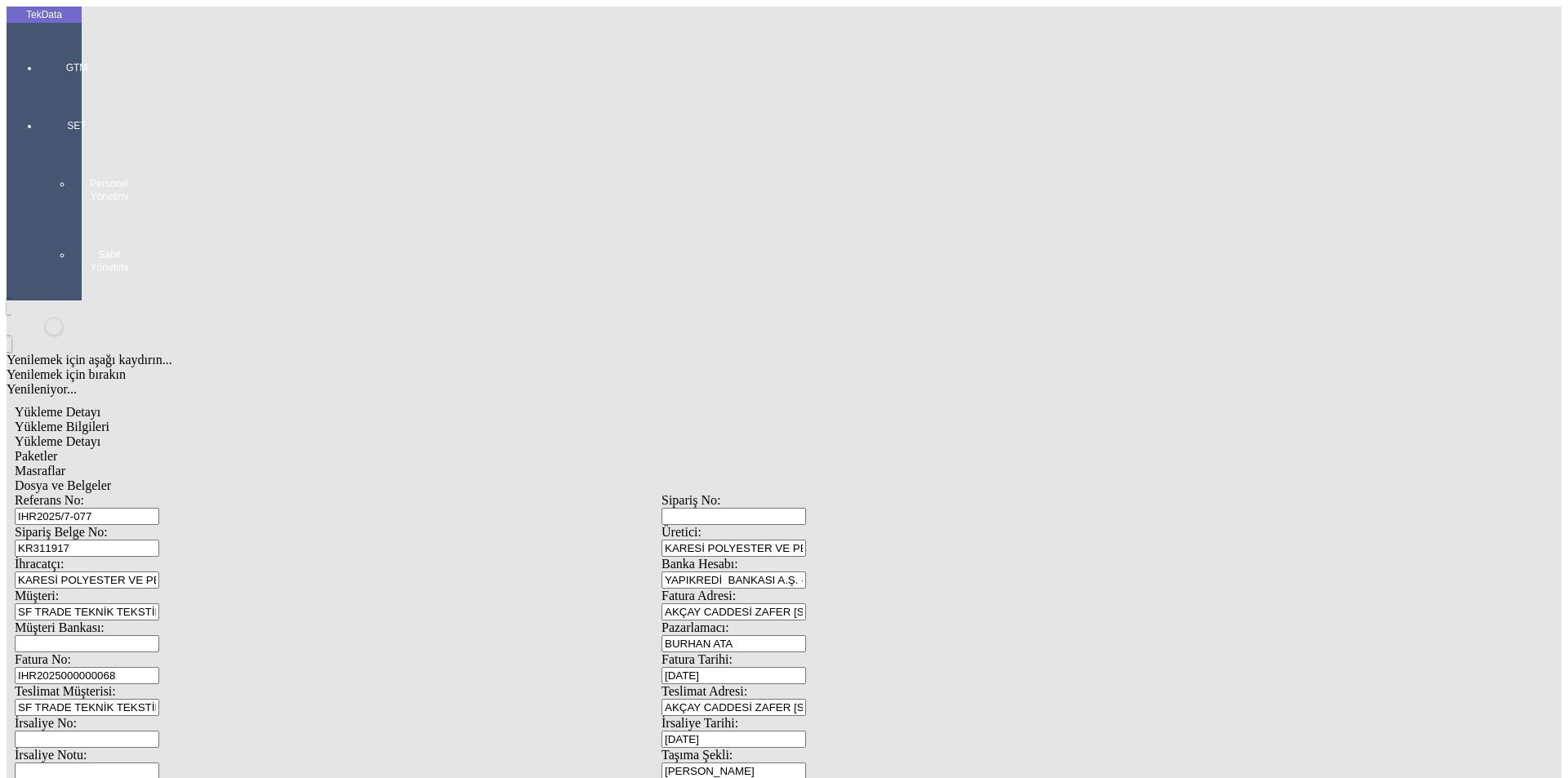
click at [112, 479] on span "Dosya ve Belgeler" at bounding box center [62, 485] width 96 height 14
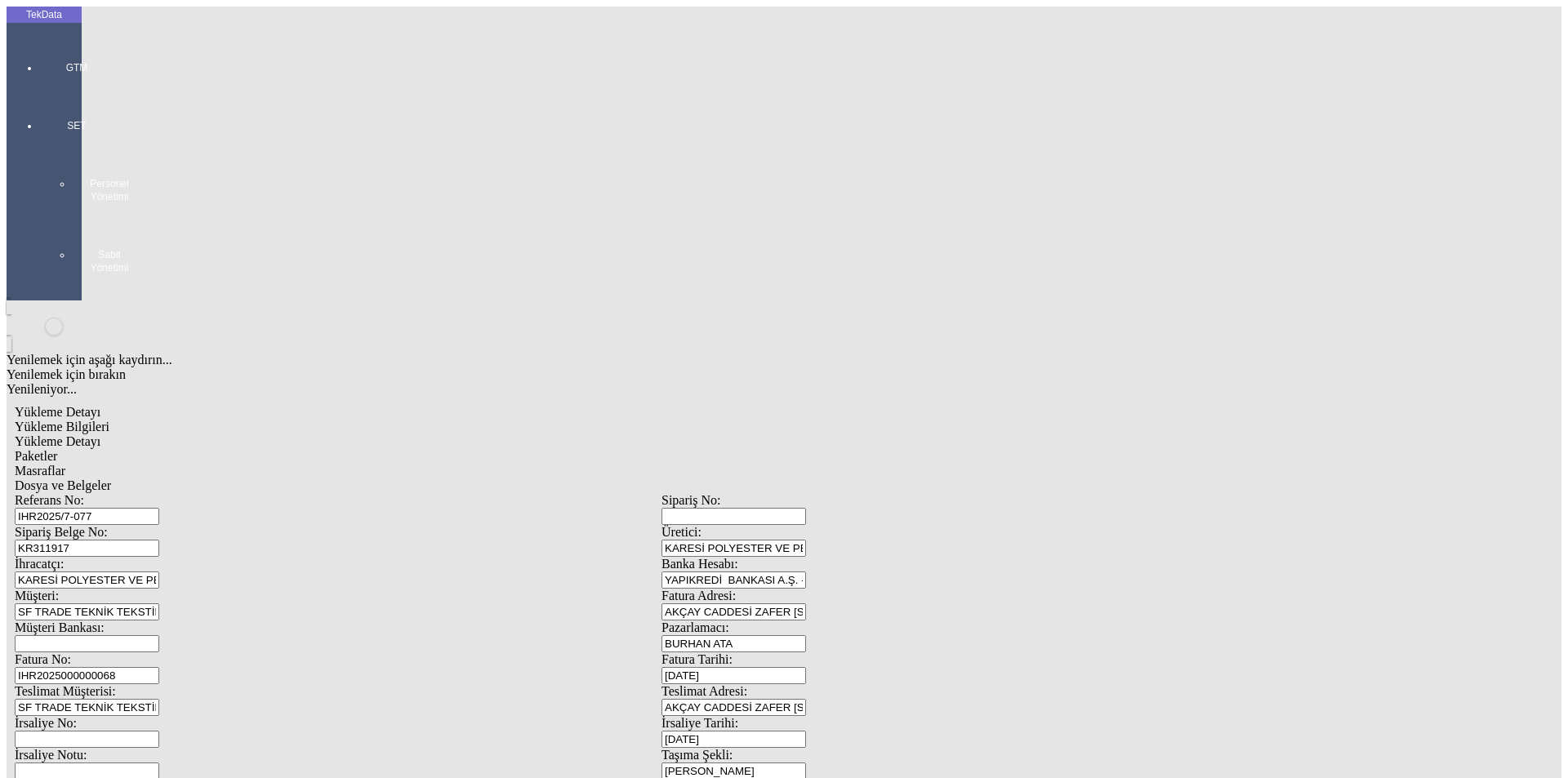
click at [110, 420] on span "Yükleme Bilgileri" at bounding box center [61, 426] width 94 height 14
drag, startPoint x: 936, startPoint y: 268, endPoint x: 818, endPoint y: 274, distance: 118.2
click at [819, 653] on div "Fatura Tarihi: 12.08.2025" at bounding box center [985, 668] width 647 height 31
type input "13.08.2025"
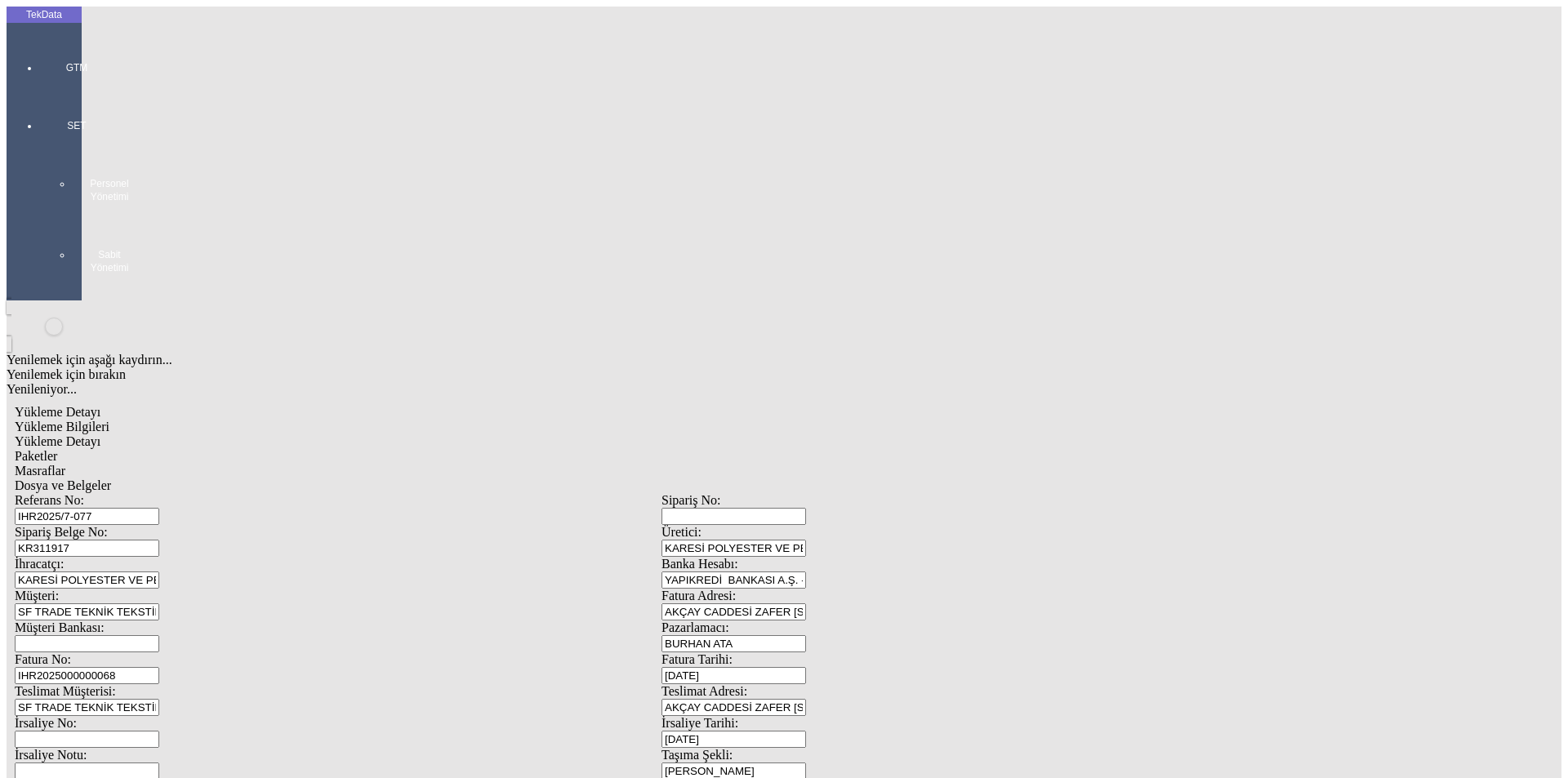
drag, startPoint x: 981, startPoint y: 333, endPoint x: 743, endPoint y: 351, distance: 238.7
type input "13.08.2025"
drag, startPoint x: 308, startPoint y: 549, endPoint x: 162, endPoint y: 561, distance: 146.5
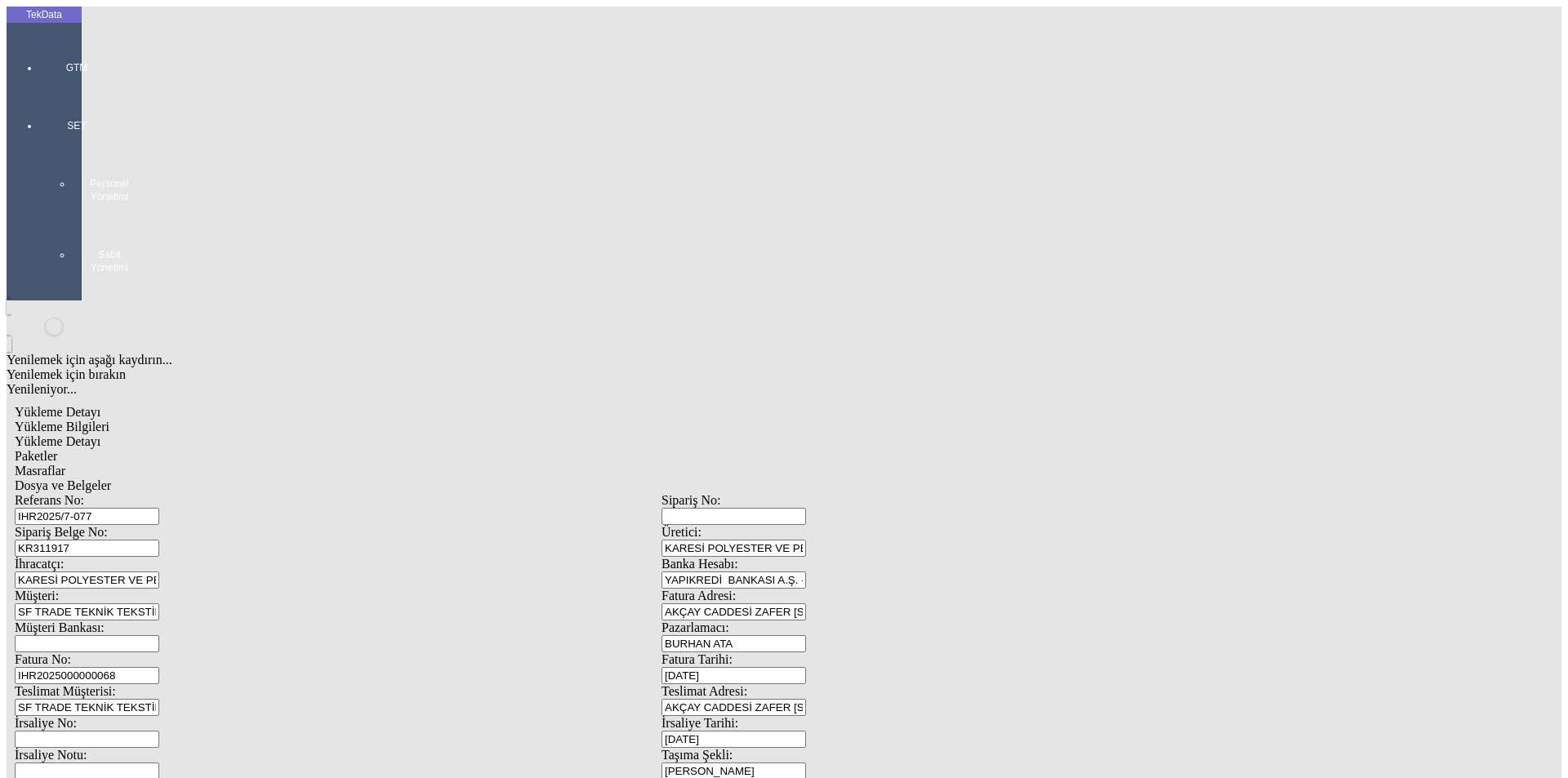
scroll to position [140, 0]
type input "13.08.2025"
drag, startPoint x: 57, startPoint y: 584, endPoint x: 49, endPoint y: 586, distance: 8.2
type input "13.08.2025"
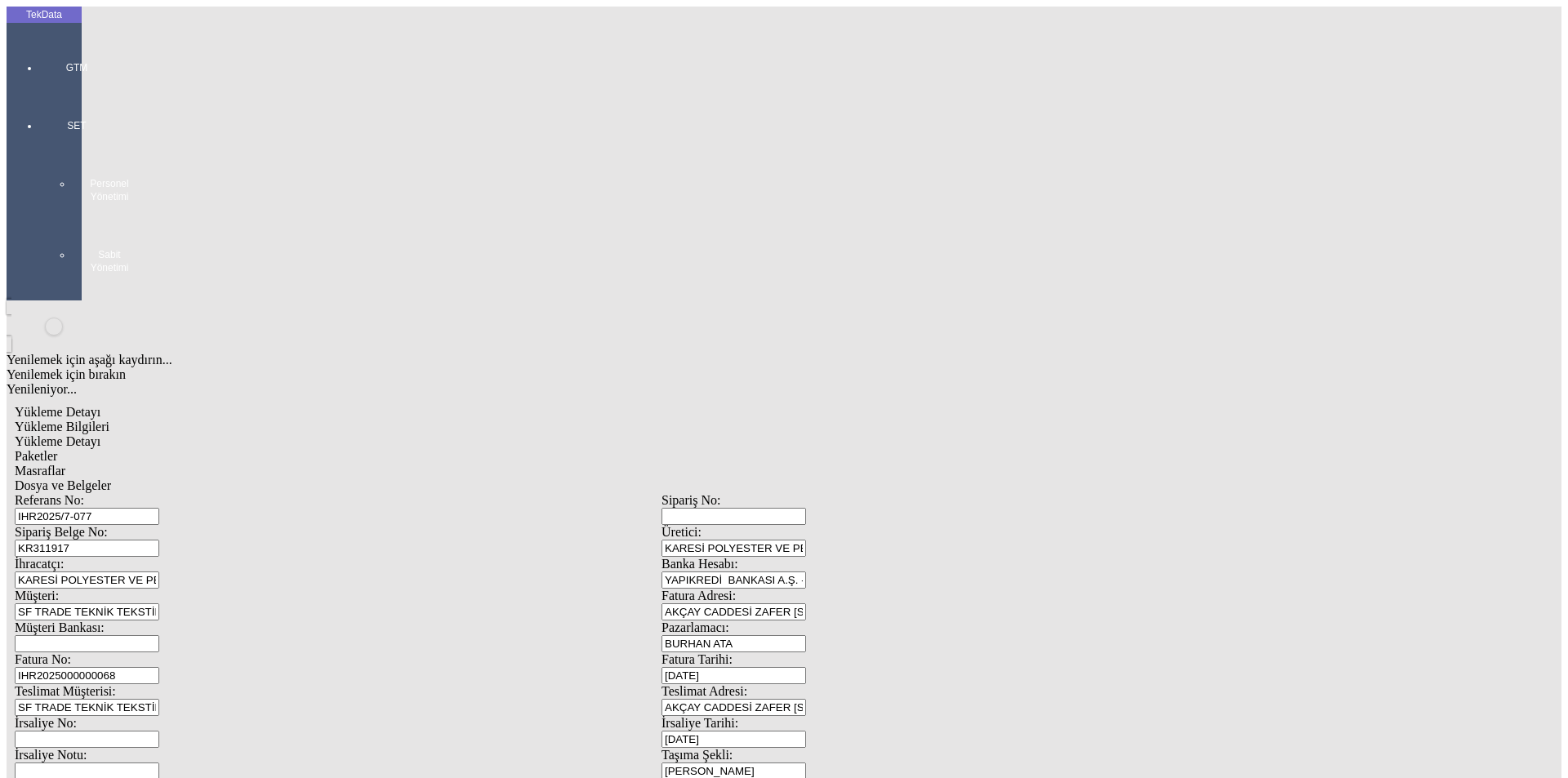
click at [112, 479] on span "Dosya ve Belgeler" at bounding box center [62, 485] width 96 height 14
click at [727, 385] on div "Evet" at bounding box center [800, 377] width 236 height 14
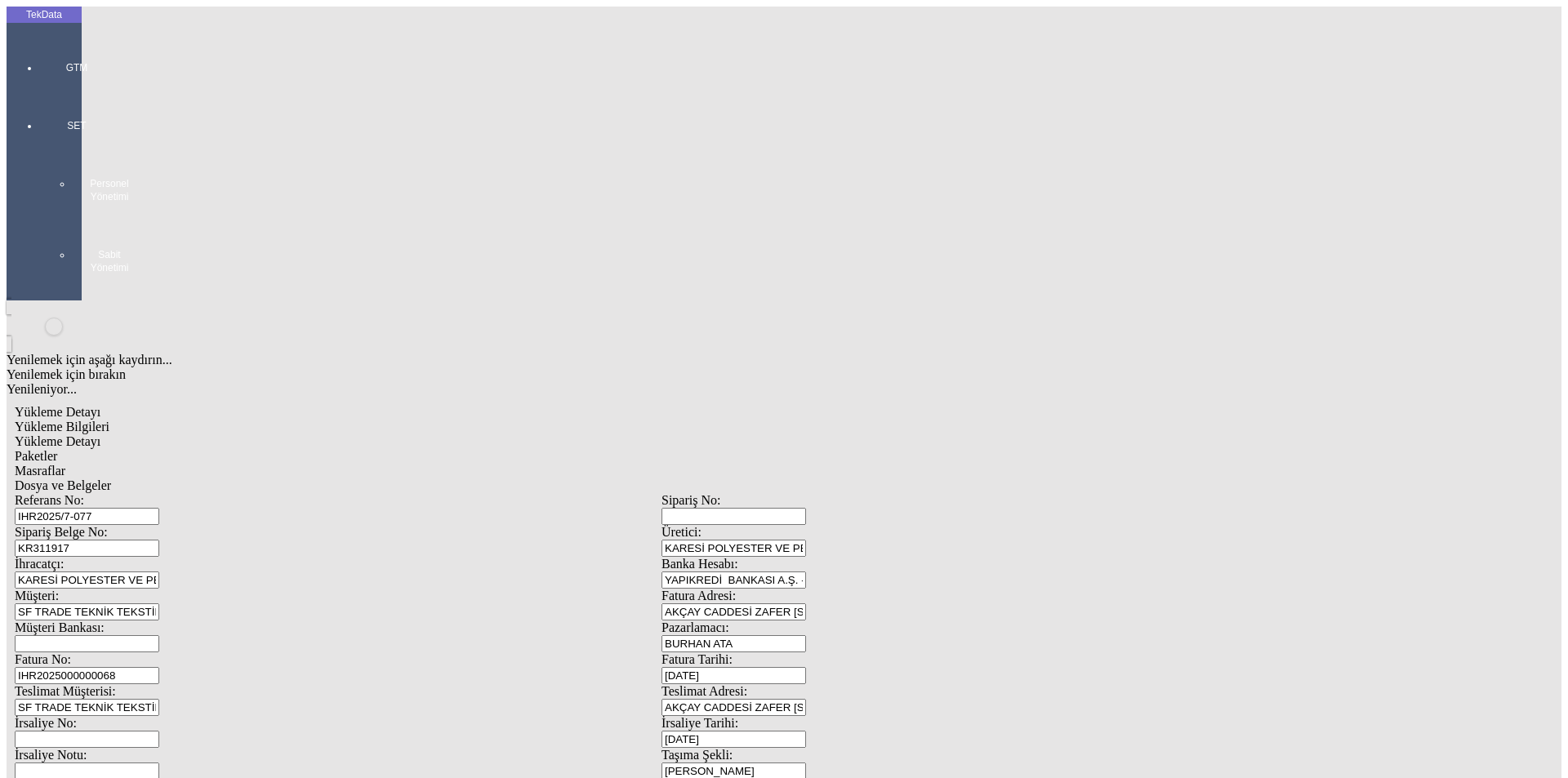
click at [776, 385] on div "Evet" at bounding box center [800, 377] width 236 height 14
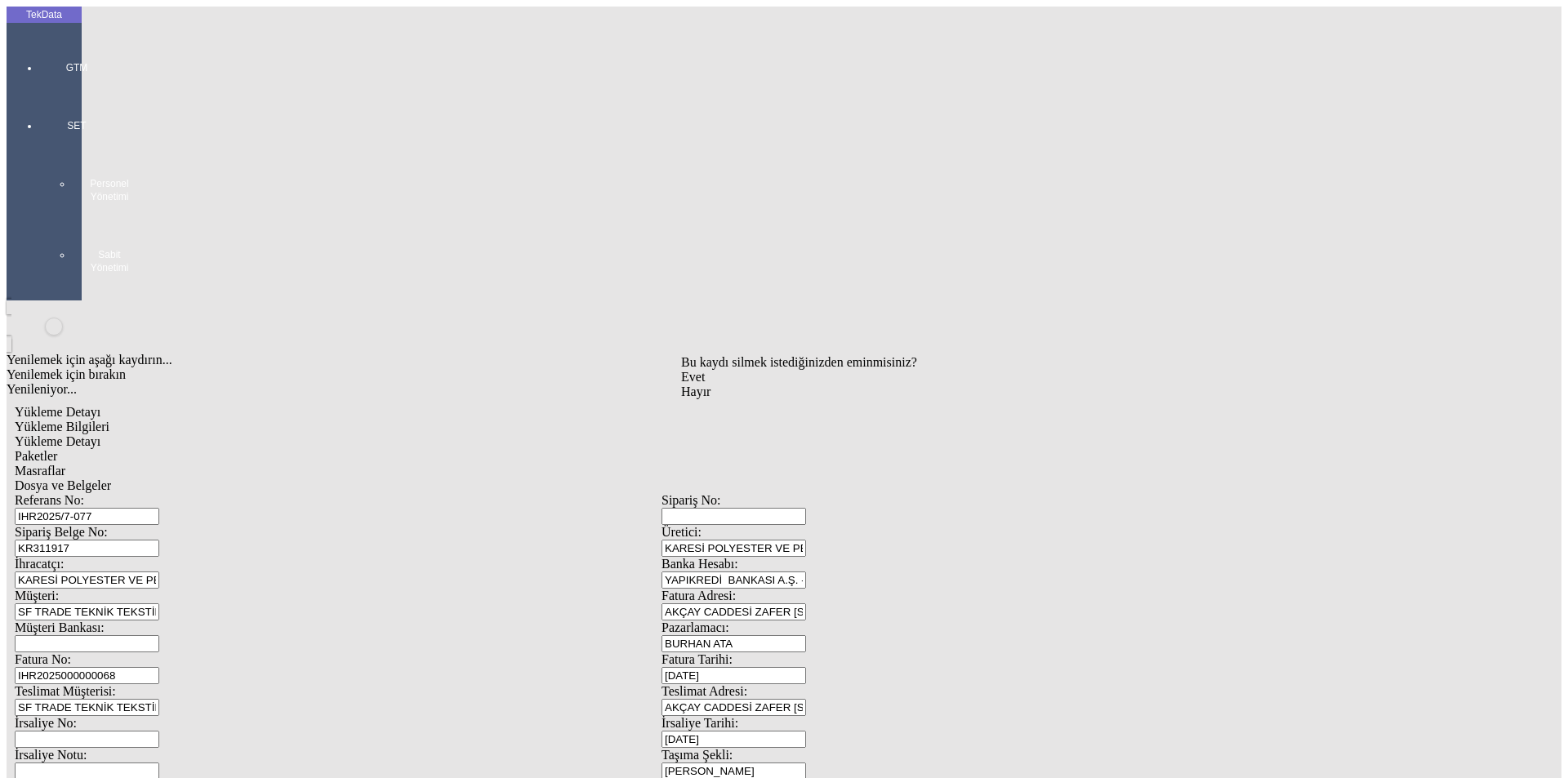
click at [704, 384] on span "Evet" at bounding box center [693, 377] width 24 height 14
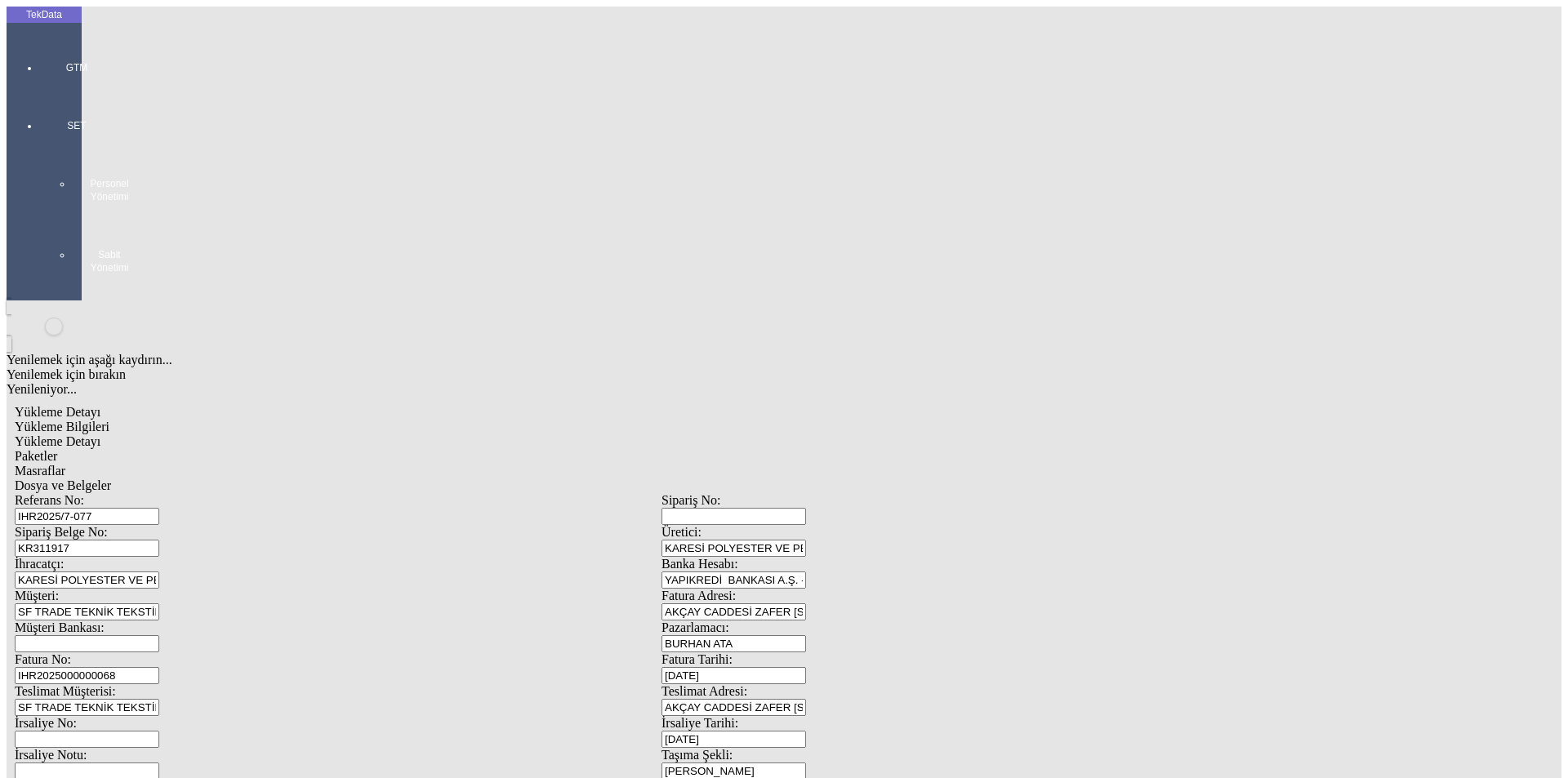
click at [591, 479] on div "Dosya ve Belgeler" at bounding box center [661, 485] width 1293 height 14
click at [163, 420] on div "Yükleme Bilgileri" at bounding box center [661, 426] width 1293 height 14
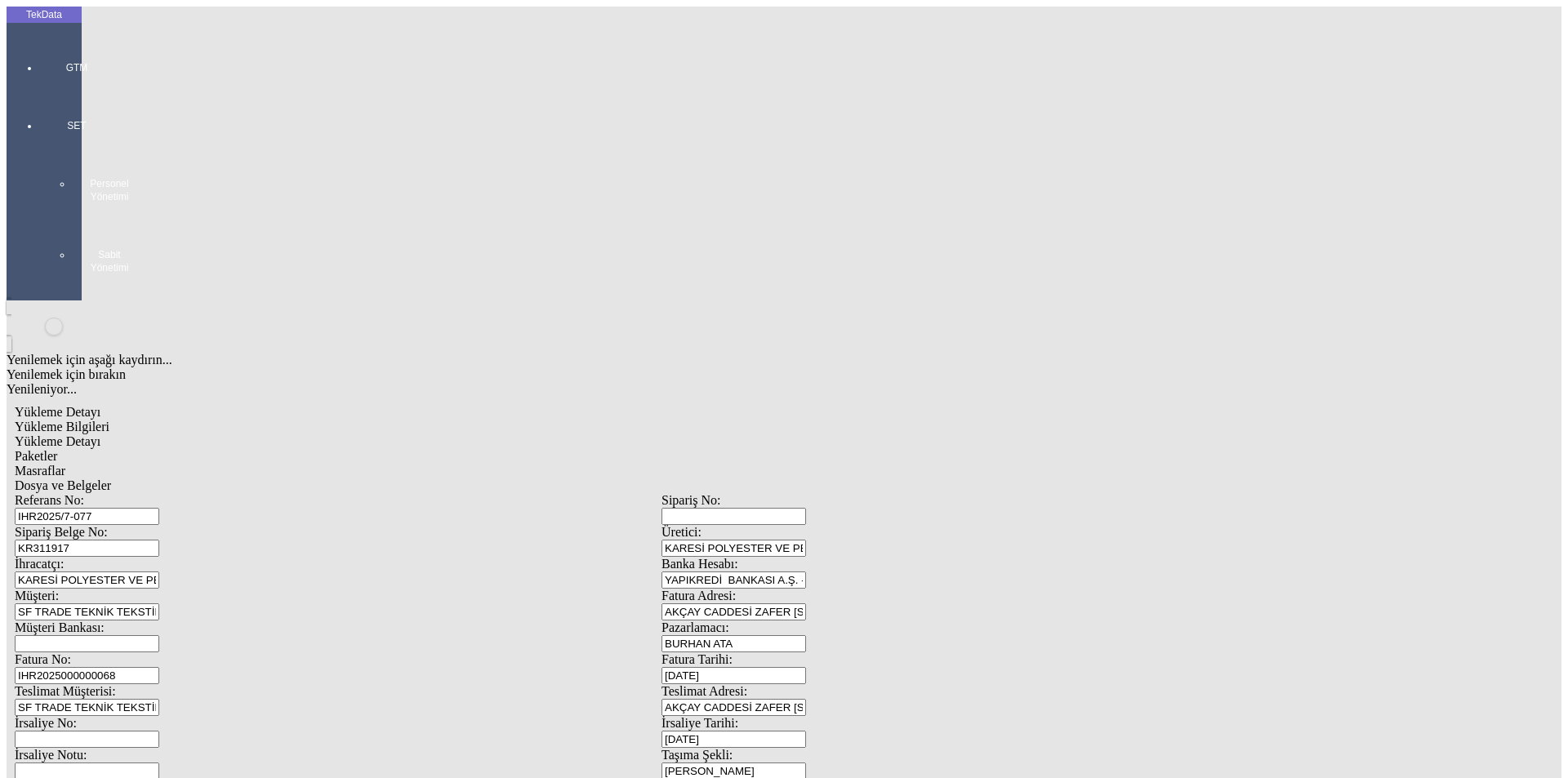
drag, startPoint x: 314, startPoint y: 145, endPoint x: 71, endPoint y: 139, distance: 243.1
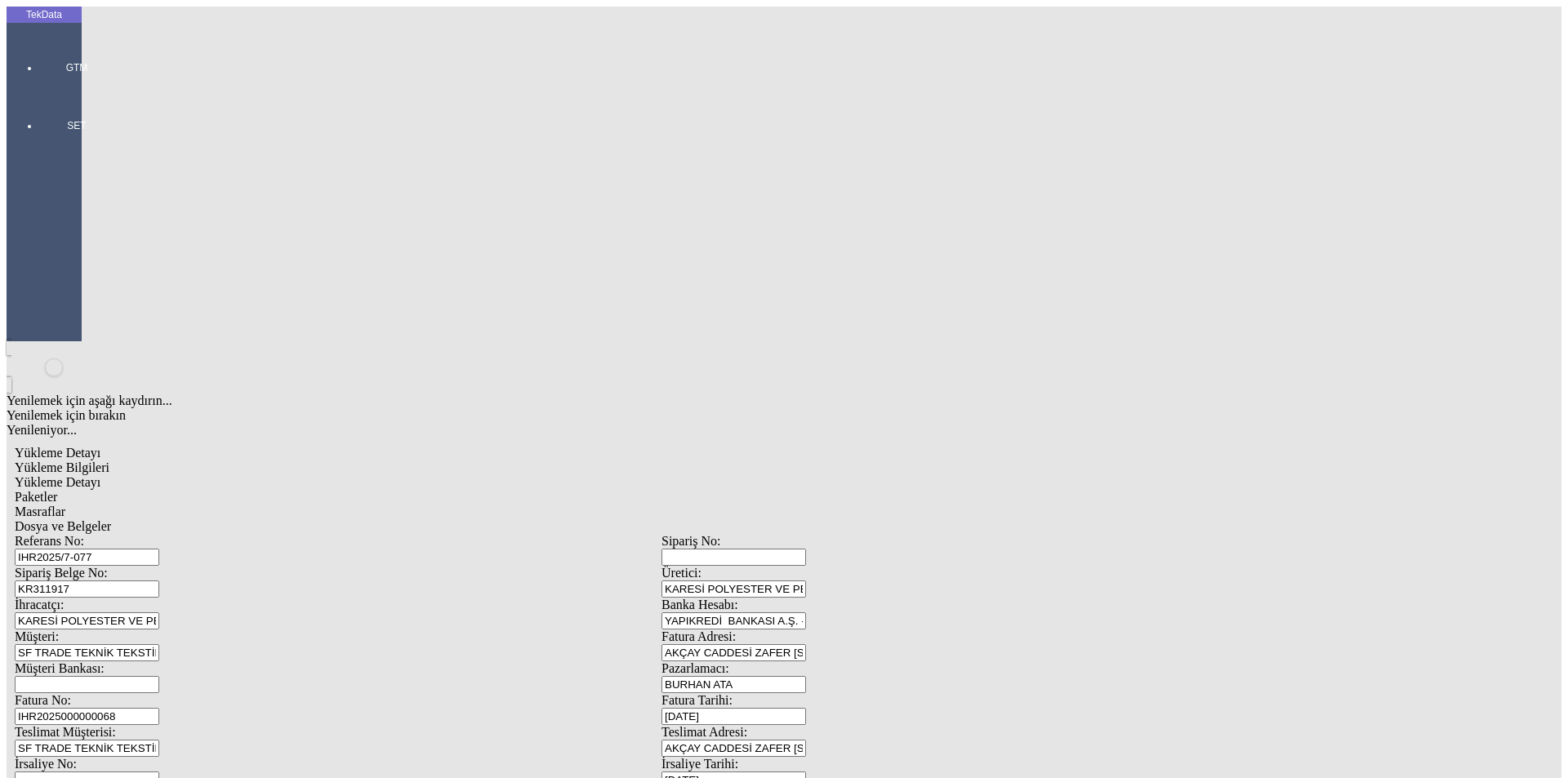
click at [159, 581] on input "KR311917" at bounding box center [87, 589] width 145 height 17
drag, startPoint x: 309, startPoint y: 146, endPoint x: 173, endPoint y: 150, distance: 136.1
click at [173, 566] on div "Sipariş Belge No: KR311917" at bounding box center [337, 582] width 647 height 31
